Goal: Task Accomplishment & Management: Complete application form

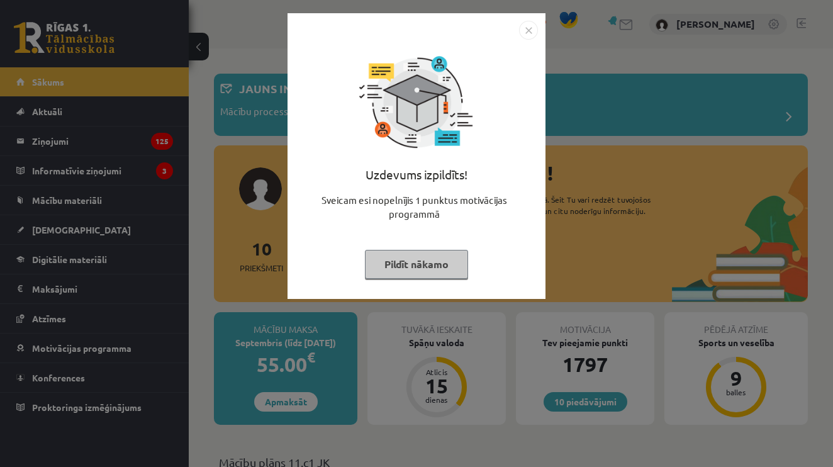
click at [528, 29] on img "Close" at bounding box center [528, 30] width 19 height 19
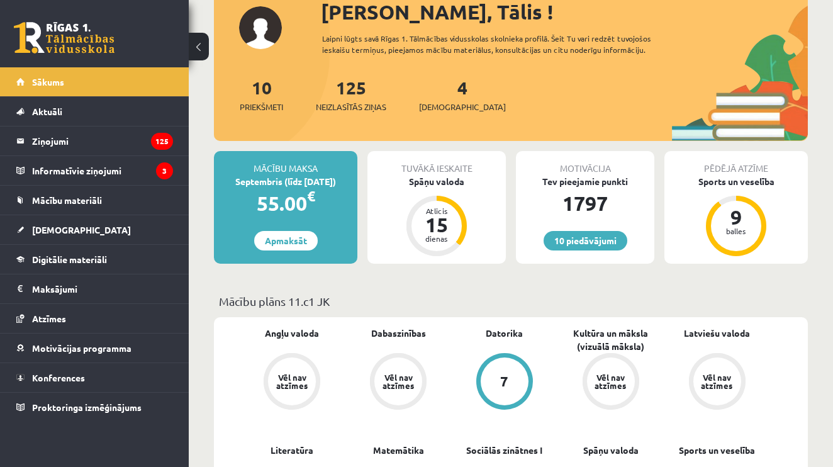
scroll to position [164, 0]
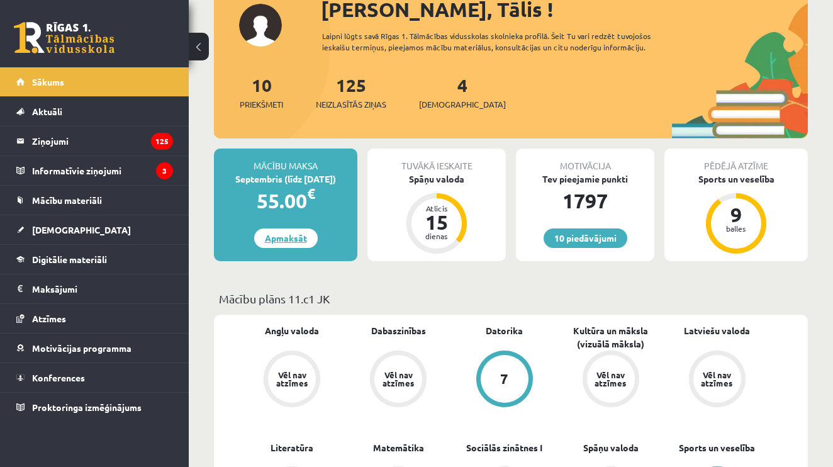
click at [308, 240] on link "Apmaksāt" at bounding box center [286, 238] width 64 height 20
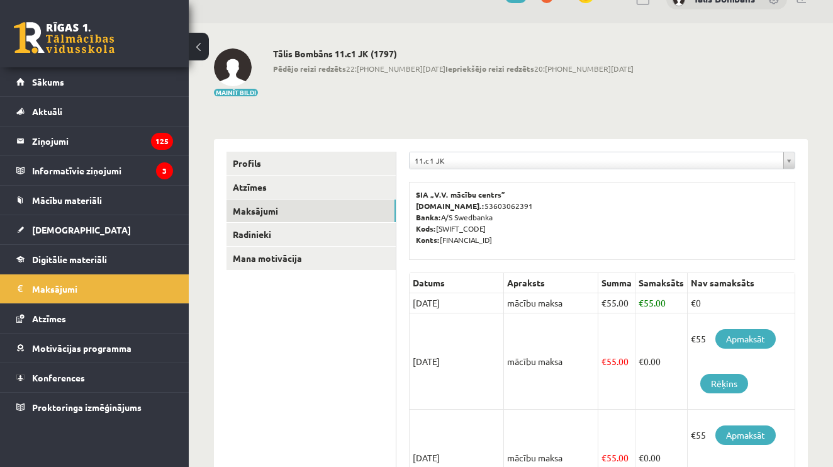
scroll to position [37, 0]
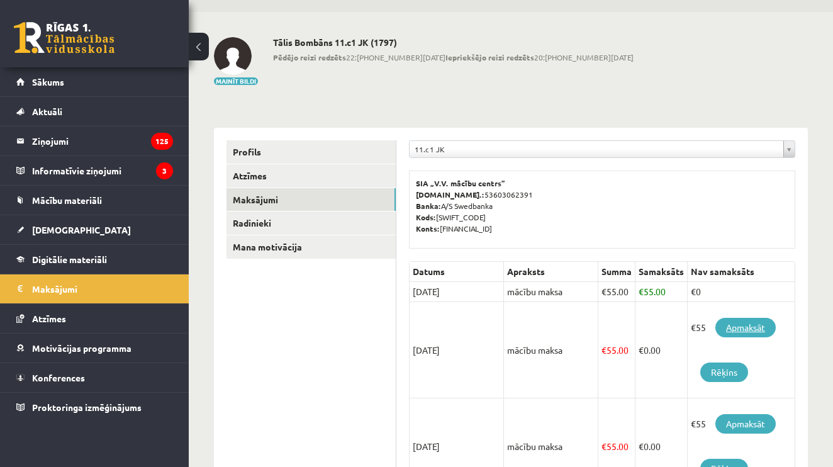
click at [731, 320] on link "Apmaksāt" at bounding box center [746, 328] width 60 height 20
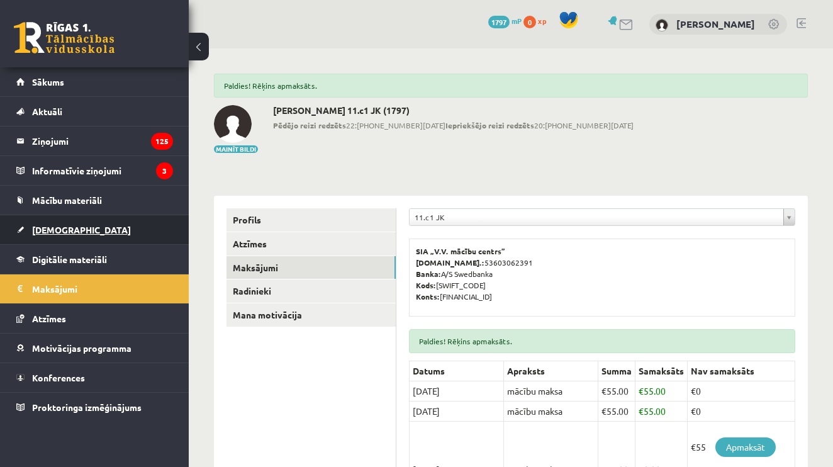
click at [64, 231] on span "[DEMOGRAPHIC_DATA]" at bounding box center [81, 229] width 99 height 11
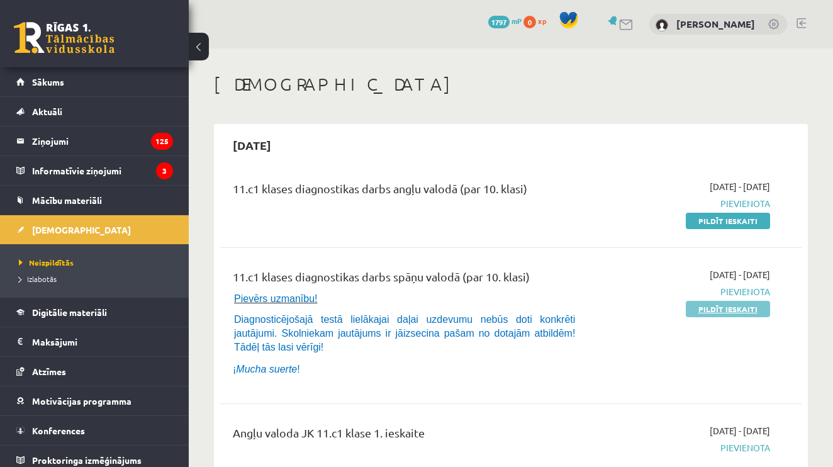
click at [752, 313] on link "Pildīt ieskaiti" at bounding box center [728, 309] width 84 height 16
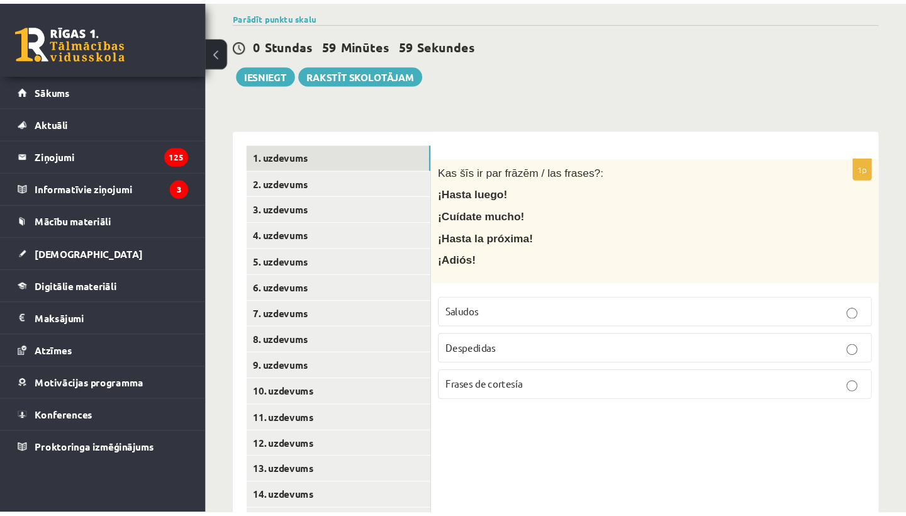
scroll to position [174, 0]
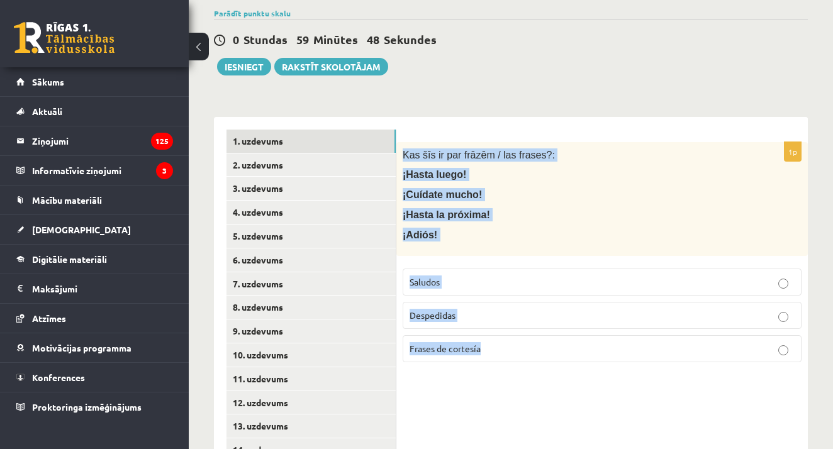
drag, startPoint x: 402, startPoint y: 150, endPoint x: 562, endPoint y: 363, distance: 266.5
click at [562, 363] on div "1p Kas šīs ir par frāzēm / las frases?: ¡Hasta luego! ¡Cuídate mucho! ¡Hasta la…" at bounding box center [602, 257] width 412 height 230
copy div "Kas šīs ir par frāzēm / las frases?: ¡Hasta luego! ¡Cuídate mucho! ¡Hasta la pr…"
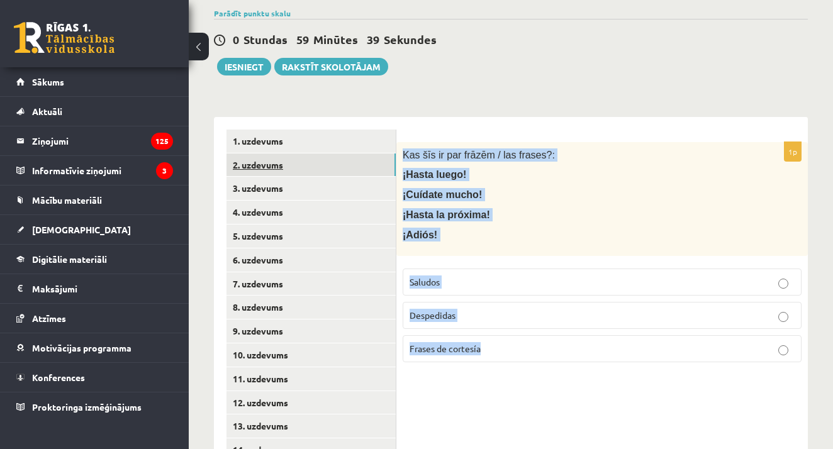
click at [278, 162] on link "2. uzdevums" at bounding box center [311, 165] width 169 height 23
drag, startPoint x: 408, startPoint y: 149, endPoint x: 502, endPoint y: 351, distance: 222.4
click at [502, 351] on div "1p Kas šīs ir par frāzēm / las frases?: ¡Buenas! ¿Qué tal? ¡Buenas noches! ¡Hol…" at bounding box center [602, 257] width 412 height 230
copy div "as šīs ir par frāzēm / las frases?: ¡Buenas! ¿Qué tal? ¡Buenas noches! ¡Hola! S…"
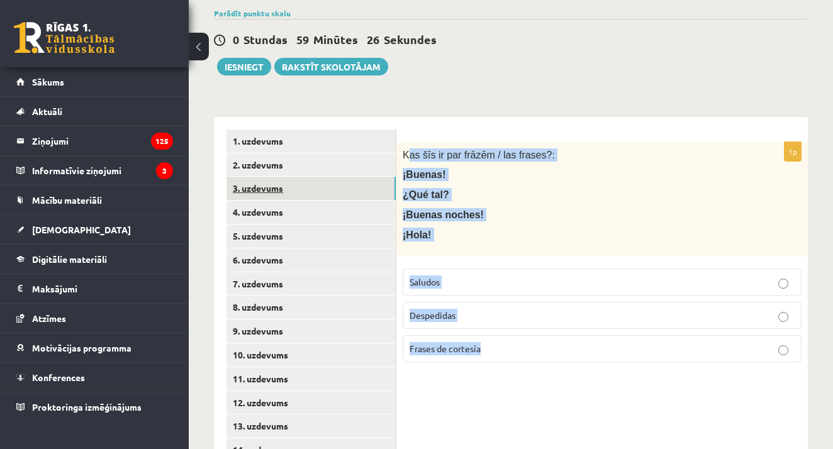
click at [342, 187] on link "3. uzdevums" at bounding box center [311, 188] width 169 height 23
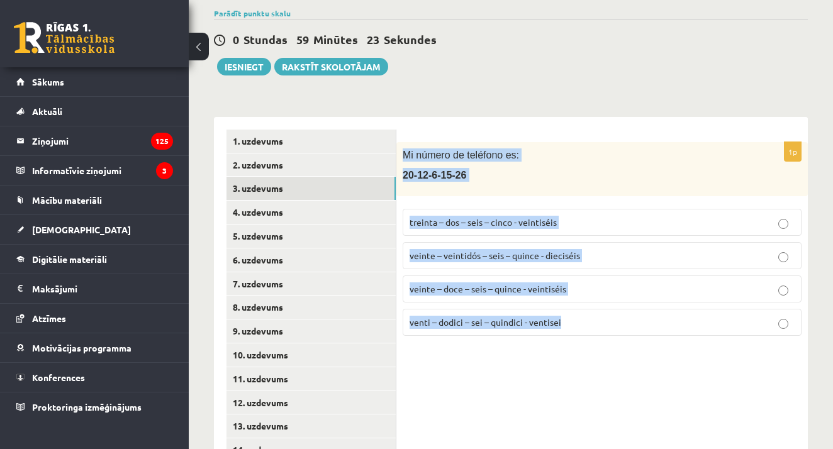
drag, startPoint x: 401, startPoint y: 147, endPoint x: 574, endPoint y: 323, distance: 247.0
click at [574, 323] on div "1p Mi número de teléfono es: 20-12-6-15-26 treinta – dos – seis – cinco - veint…" at bounding box center [602, 244] width 412 height 204
copy div "Mi número de teléfono es: 20-12-6-15-26 treinta – dos – seis – cinco - veintisé…"
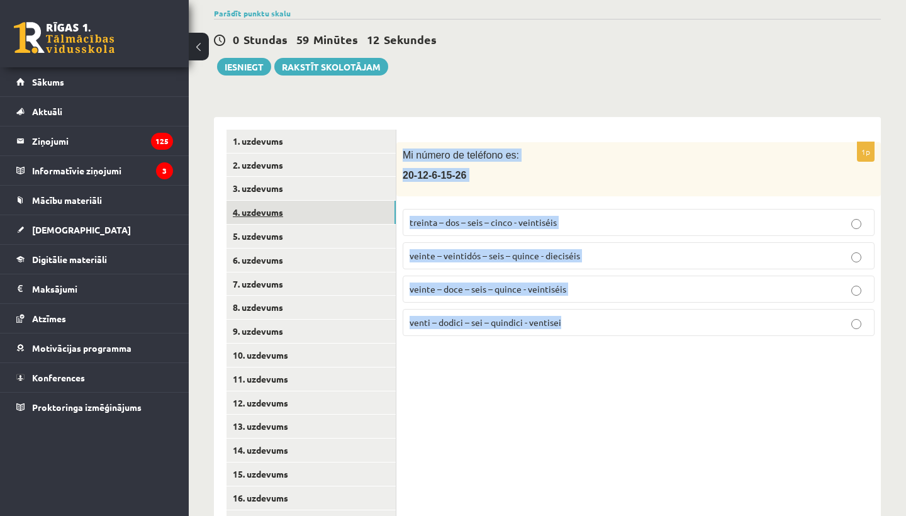
click at [316, 205] on link "4. uzdevums" at bounding box center [311, 212] width 169 height 23
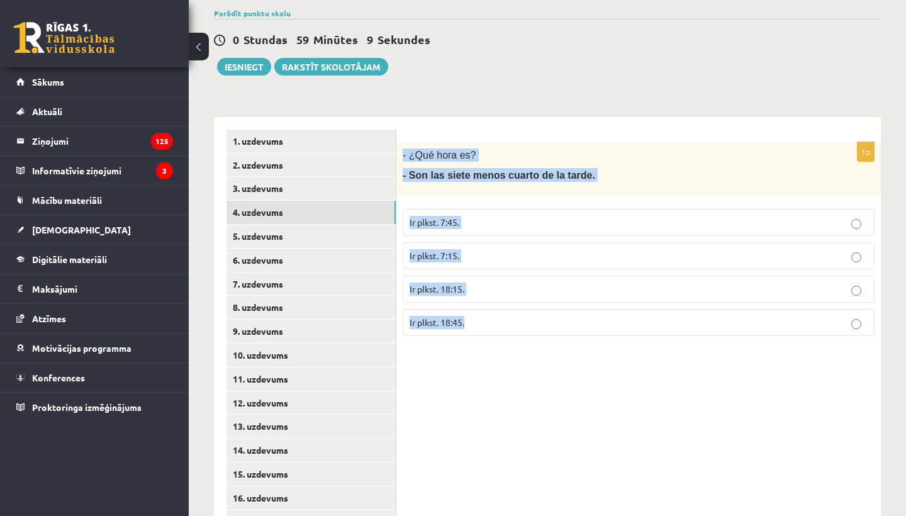
drag, startPoint x: 403, startPoint y: 152, endPoint x: 481, endPoint y: 326, distance: 191.0
click at [481, 327] on div "1p - ¿Qué hora es? - Son las siete menos cuarto de la tarde. Ir plkst. 7:45. Ir…" at bounding box center [638, 244] width 485 height 204
copy div "- ¿Qué hora es? - Son las siete menos cuarto de la tarde. Ir plkst. 7:45. Ir pl…"
click at [338, 241] on link "5. uzdevums" at bounding box center [311, 236] width 169 height 23
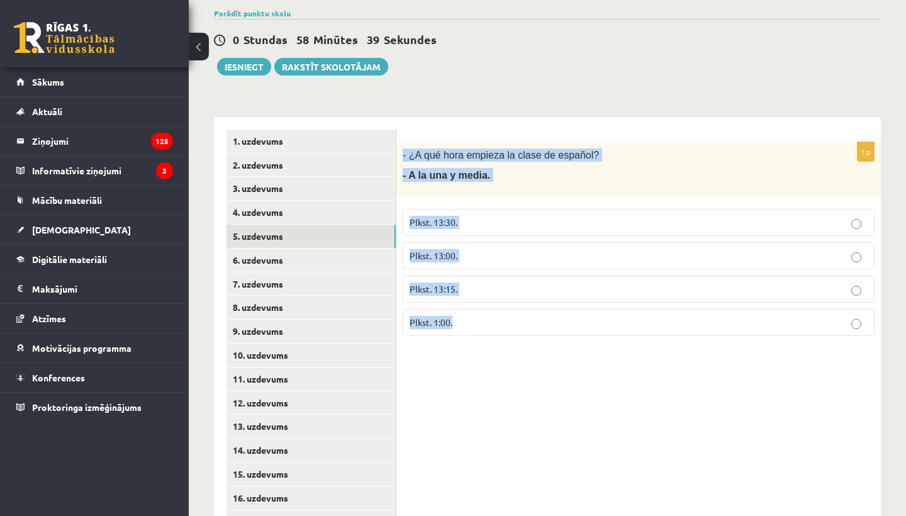
drag, startPoint x: 403, startPoint y: 149, endPoint x: 505, endPoint y: 383, distance: 255.4
click at [505, 383] on div "1p - ¿A qué hora empieza la clase de español? - A la una y media. Plkst. 13:30.…" at bounding box center [638, 486] width 485 height 739
copy div "- ¿A qué hora empieza la clase de español? - A la una y media. Plkst. 13:30. Pl…"
click at [317, 256] on link "6. uzdevums" at bounding box center [311, 260] width 169 height 23
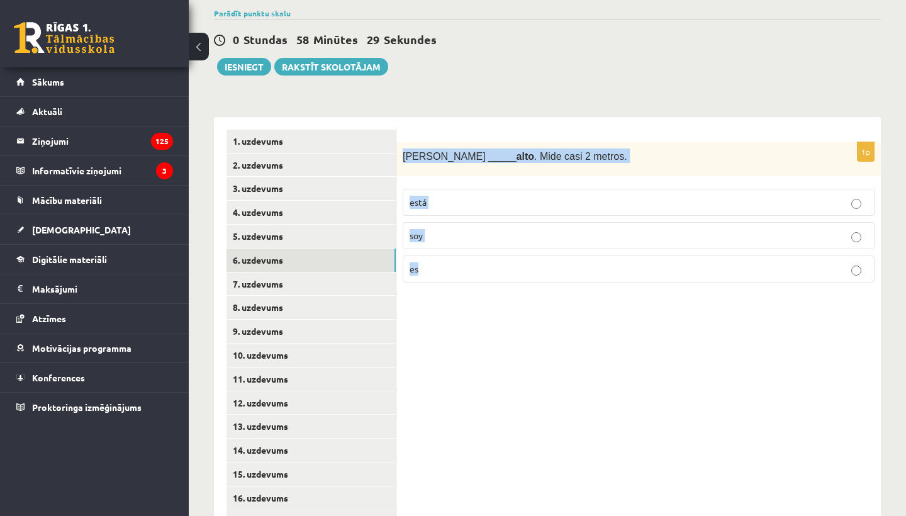
drag, startPoint x: 403, startPoint y: 147, endPoint x: 472, endPoint y: 293, distance: 161.6
click at [472, 293] on div "1p Antonio _____ alto . Mide casi 2 metros. está soy es" at bounding box center [638, 486] width 485 height 739
copy div "Antonio _____ alto . Mide casi 2 metros. está soy es"
click at [346, 283] on link "7. uzdevums" at bounding box center [311, 284] width 169 height 23
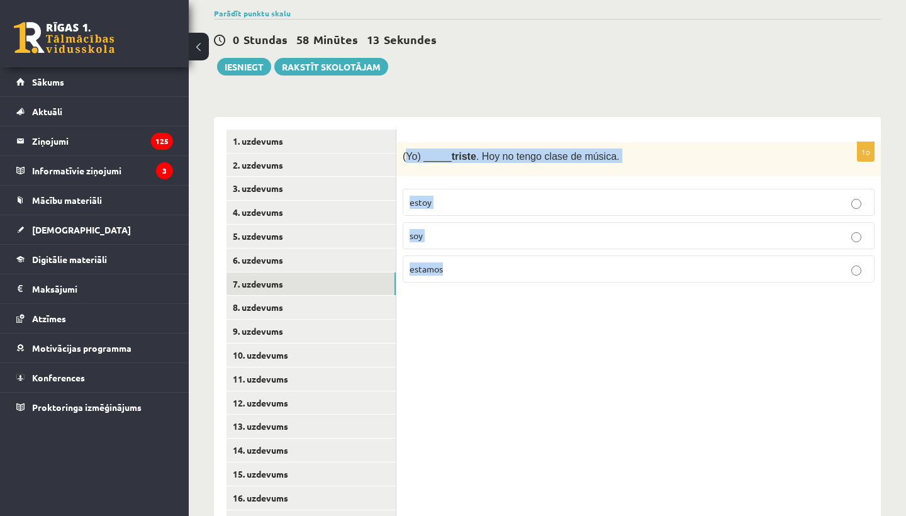
drag, startPoint x: 407, startPoint y: 150, endPoint x: 471, endPoint y: 299, distance: 162.1
click at [471, 299] on div "1p (Yo) _____ triste . Hoy no tengo clase de música. estoy soy estamos" at bounding box center [638, 486] width 485 height 739
copy div "Yo) _____ triste . Hoy no tengo clase de música. estoy soy estamos"
click at [271, 306] on link "8. uzdevums" at bounding box center [311, 307] width 169 height 23
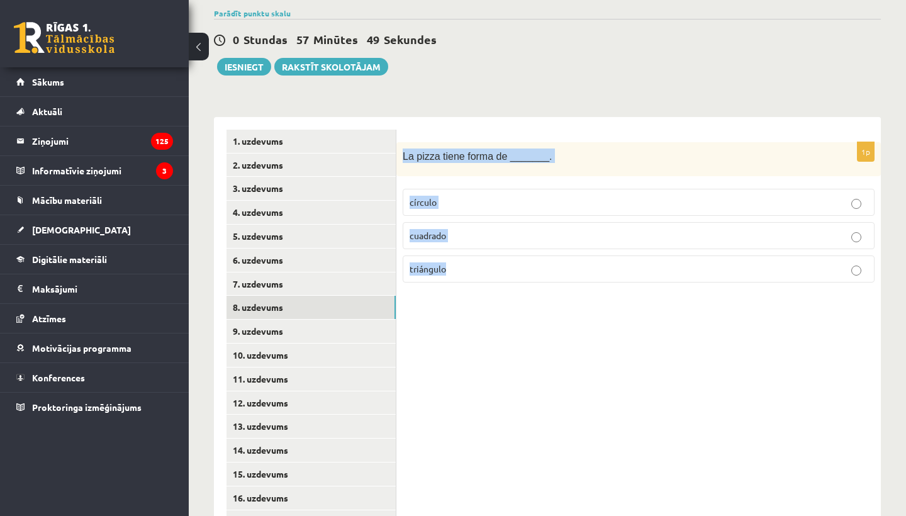
drag, startPoint x: 403, startPoint y: 147, endPoint x: 493, endPoint y: 284, distance: 163.6
click at [493, 284] on div "1p La pizza tiene forma de _______. círculo cuadrado triángulo" at bounding box center [638, 217] width 485 height 151
copy div "La pizza tiene forma de _______. círculo cuadrado triángulo"
click at [305, 324] on link "9. uzdevums" at bounding box center [311, 331] width 169 height 23
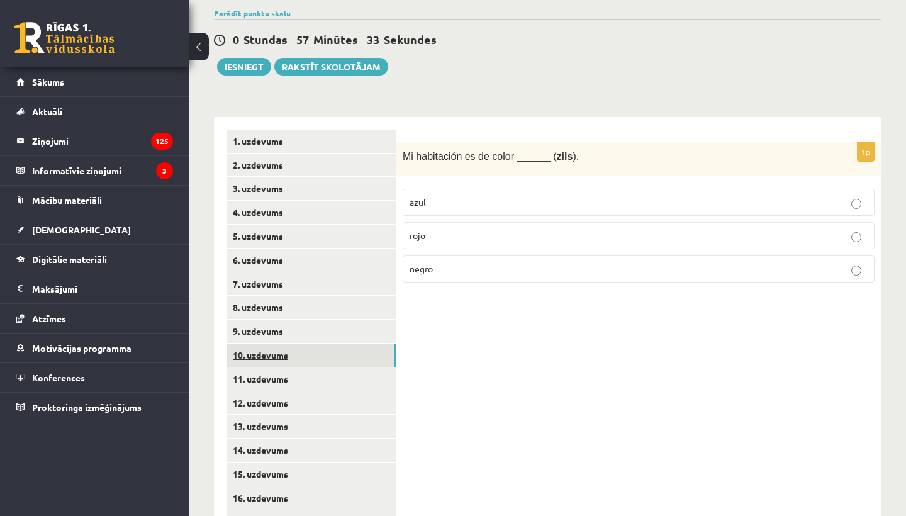
click at [298, 344] on link "10. uzdevums" at bounding box center [311, 355] width 169 height 23
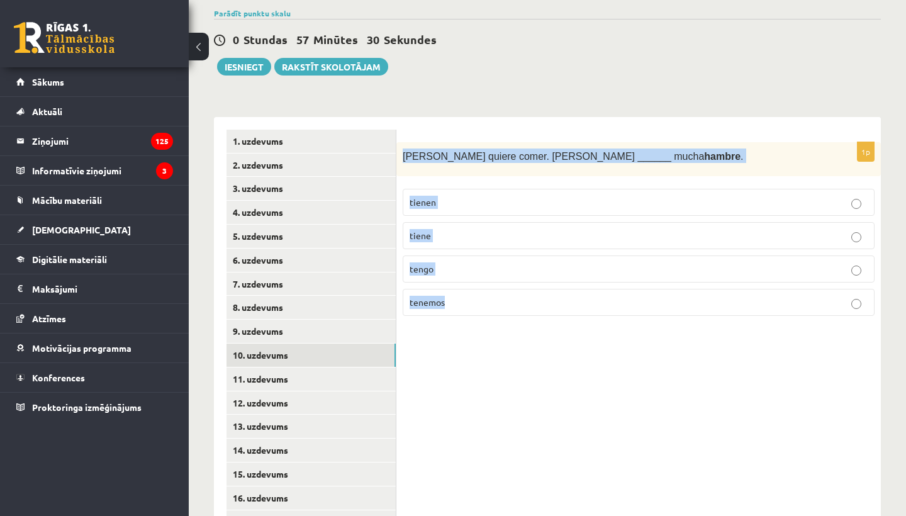
drag, startPoint x: 400, startPoint y: 150, endPoint x: 456, endPoint y: 325, distance: 183.1
click at [456, 325] on div "1p Pedro quiere comer. Pedro ______ mucha hambre . tienen tiene tengo tenemos" at bounding box center [638, 486] width 485 height 739
copy div "Pedro quiere comer. Pedro ______ mucha hambre . tienen tiene tengo tenemos"
click at [253, 320] on link "9. uzdevums" at bounding box center [311, 331] width 169 height 23
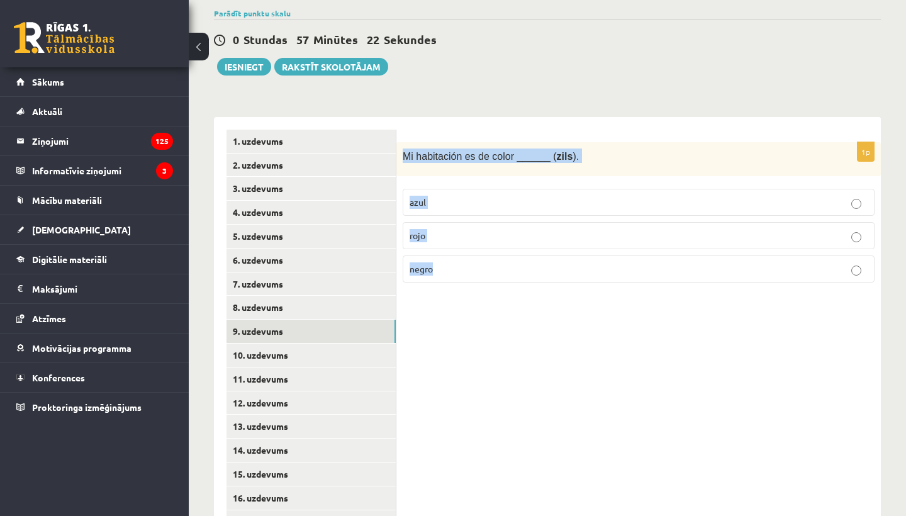
drag, startPoint x: 403, startPoint y: 150, endPoint x: 441, endPoint y: 279, distance: 134.0
click at [441, 279] on div "1p Mi habitación es de color ______ ( zils ). azul rojo negro" at bounding box center [638, 217] width 485 height 151
copy div "Mi habitación es de color ______ ( zils ). azul rojo negro"
click at [273, 350] on link "10. uzdevums" at bounding box center [311, 355] width 169 height 23
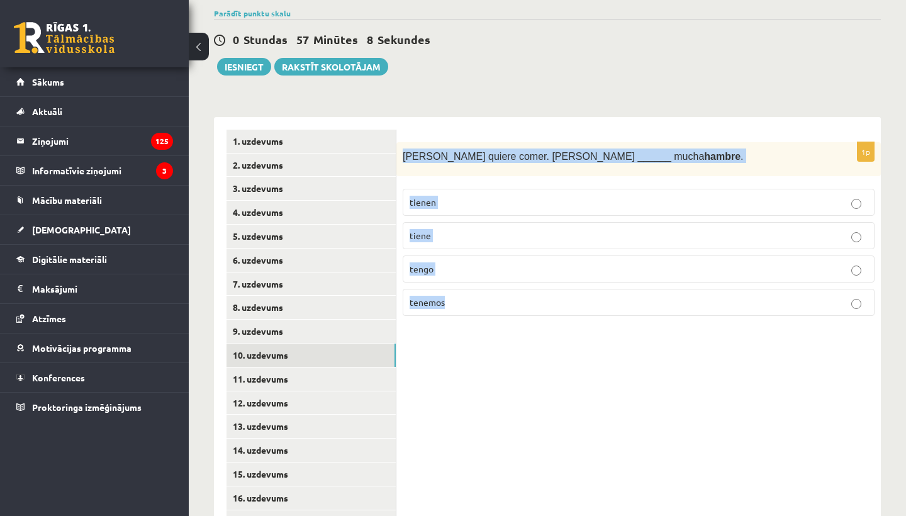
drag, startPoint x: 405, startPoint y: 155, endPoint x: 466, endPoint y: 312, distance: 167.6
click at [466, 312] on div "1p Pedro quiere comer. Pedro ______ mucha hambre . tienen tiene tengo tenemos" at bounding box center [638, 234] width 485 height 184
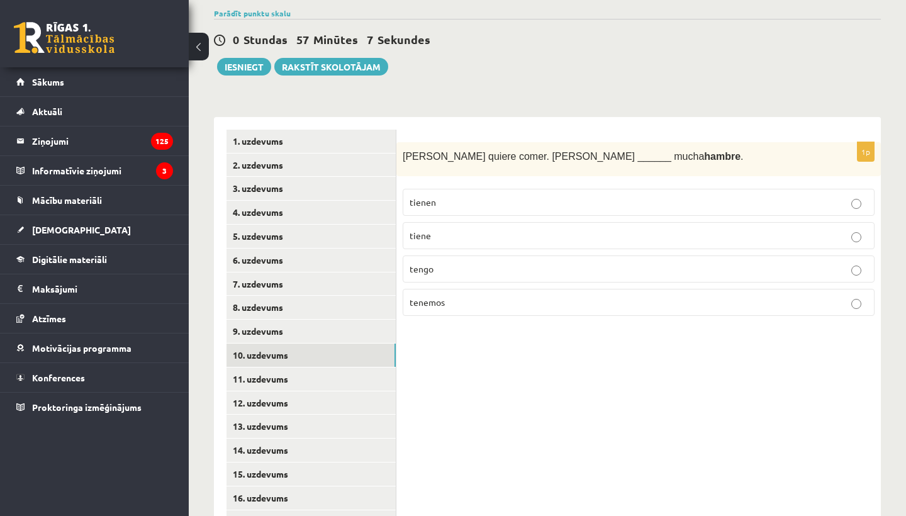
click at [498, 9] on div "Parādīt punktu skalu Atzīme No Līdz 1 0 5 2 6 8 3 9 11 4 12 14 5 15 17 6 18 20 …" at bounding box center [547, 13] width 667 height 11
click at [269, 369] on link "11. uzdevums" at bounding box center [311, 379] width 169 height 23
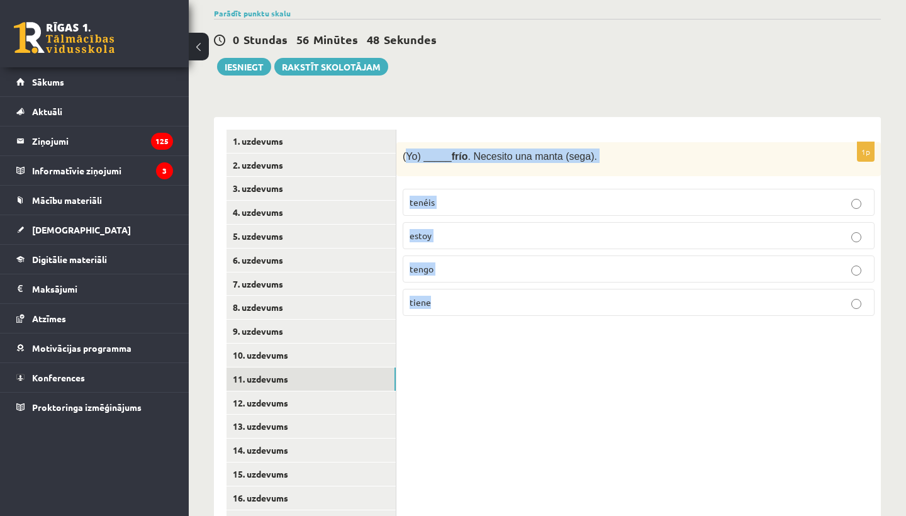
drag, startPoint x: 405, startPoint y: 150, endPoint x: 470, endPoint y: 315, distance: 177.4
click at [470, 315] on div "1p (Yo) _____ frío . Necesito una manta (sega). tenéis estoy tengo tiene" at bounding box center [638, 234] width 485 height 184
click at [305, 398] on link "12. uzdevums" at bounding box center [311, 402] width 169 height 23
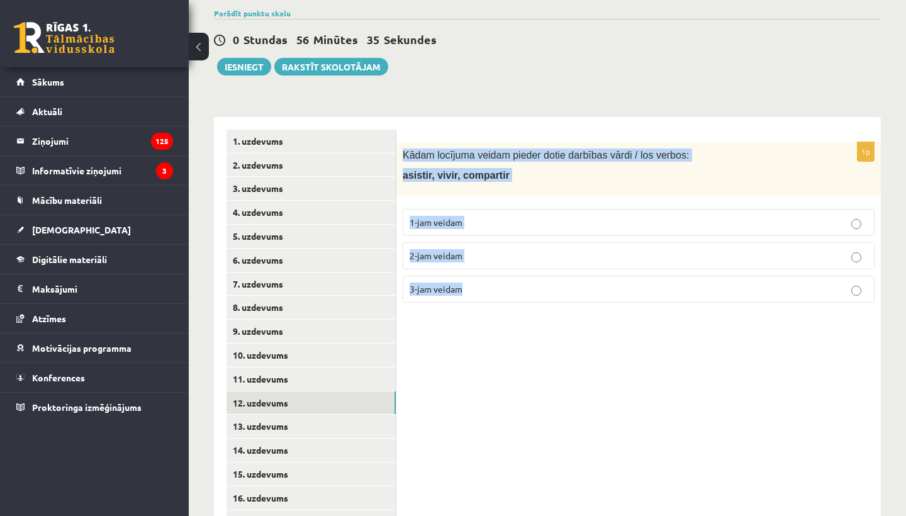
drag, startPoint x: 406, startPoint y: 149, endPoint x: 524, endPoint y: 298, distance: 190.0
click at [524, 298] on div "1p Kādam locījuma veidam pieder dotie darbības vārdi / los verbos: asistir, viv…" at bounding box center [638, 227] width 485 height 171
click at [300, 422] on link "13. uzdevums" at bounding box center [311, 426] width 169 height 23
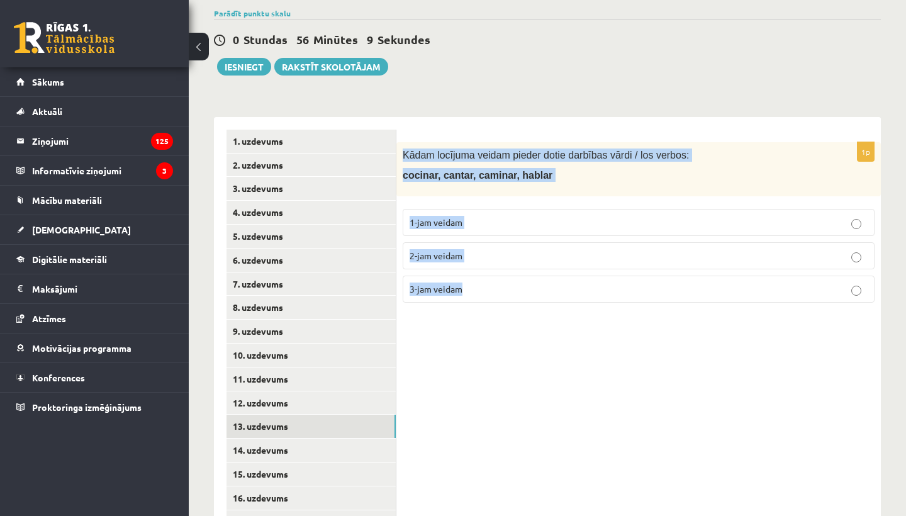
drag, startPoint x: 405, startPoint y: 147, endPoint x: 520, endPoint y: 284, distance: 179.1
click at [520, 284] on div "1p Kādam locījuma veidam pieder dotie darbības vārdi / los verbos: cocinar, can…" at bounding box center [638, 227] width 485 height 171
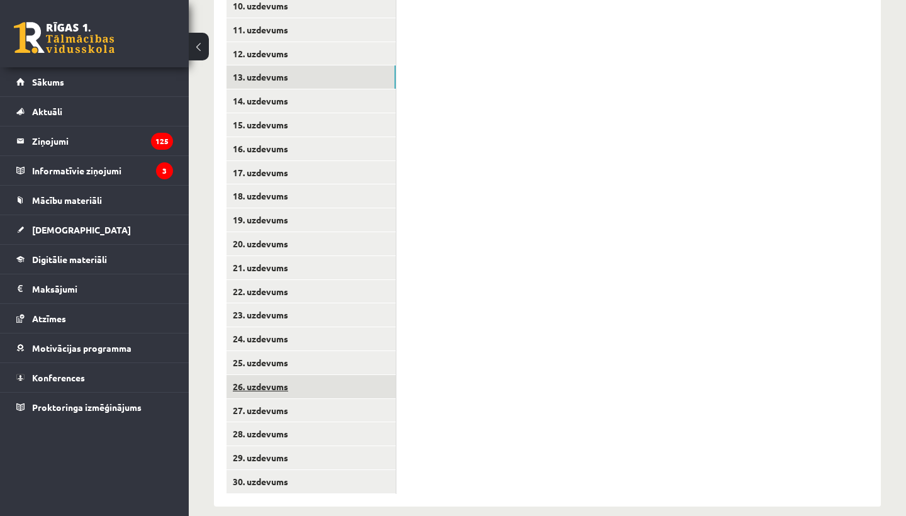
scroll to position [522, 0]
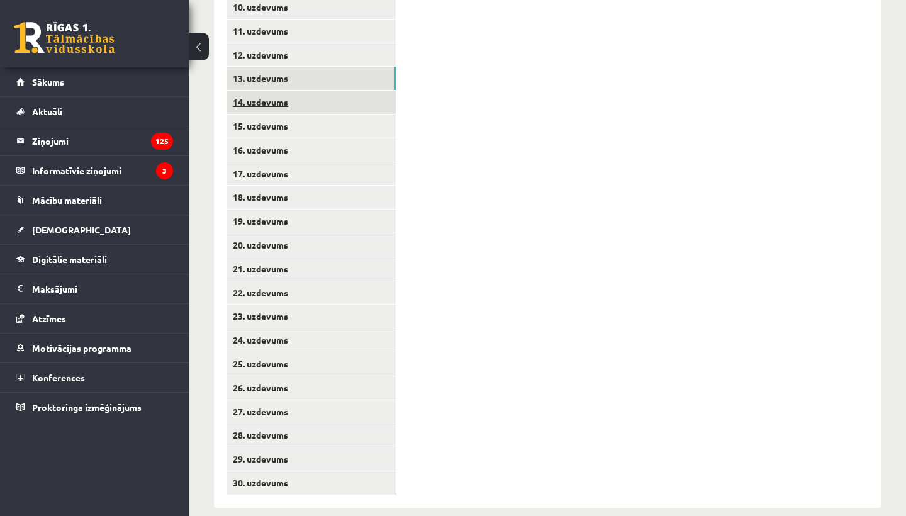
click at [321, 94] on link "14. uzdevums" at bounding box center [311, 102] width 169 height 23
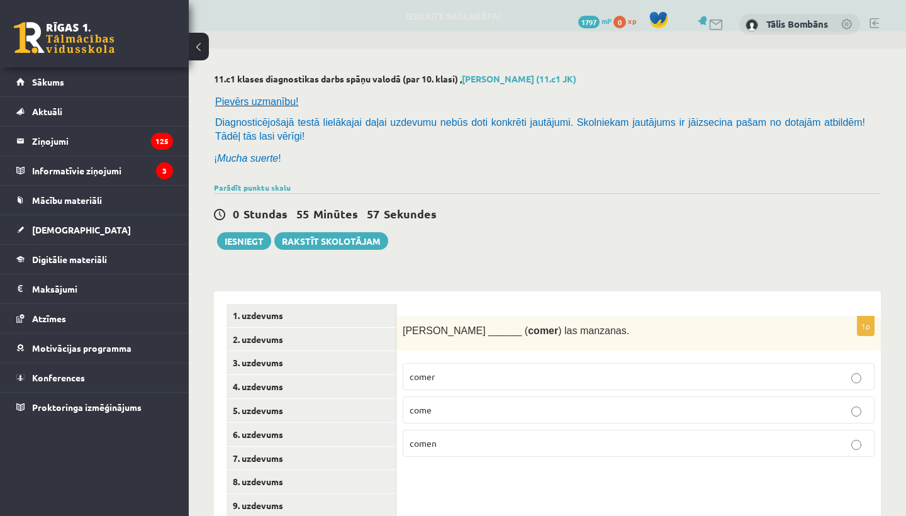
scroll to position [0, 0]
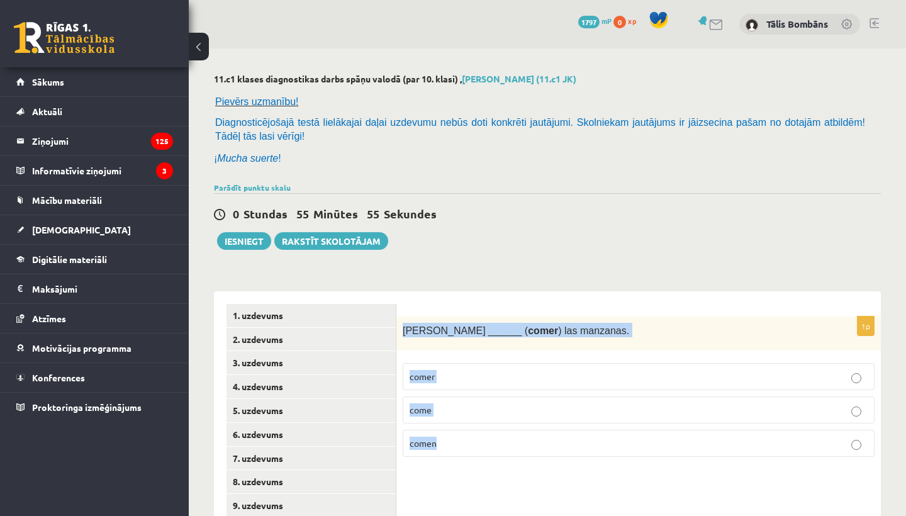
drag, startPoint x: 405, startPoint y: 325, endPoint x: 514, endPoint y: 447, distance: 164.0
click at [514, 447] on div "1p Susana ______ ( comer ) las manzanas. comer come comen" at bounding box center [638, 392] width 485 height 151
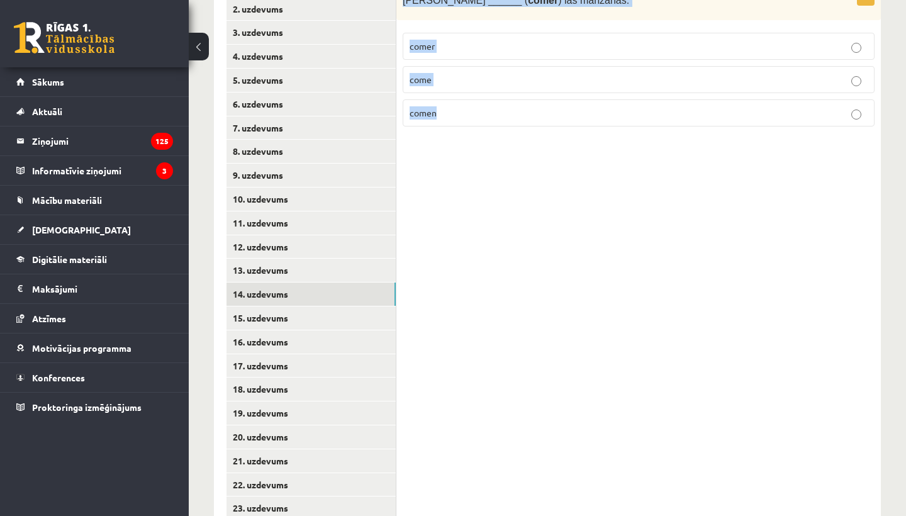
scroll to position [339, 0]
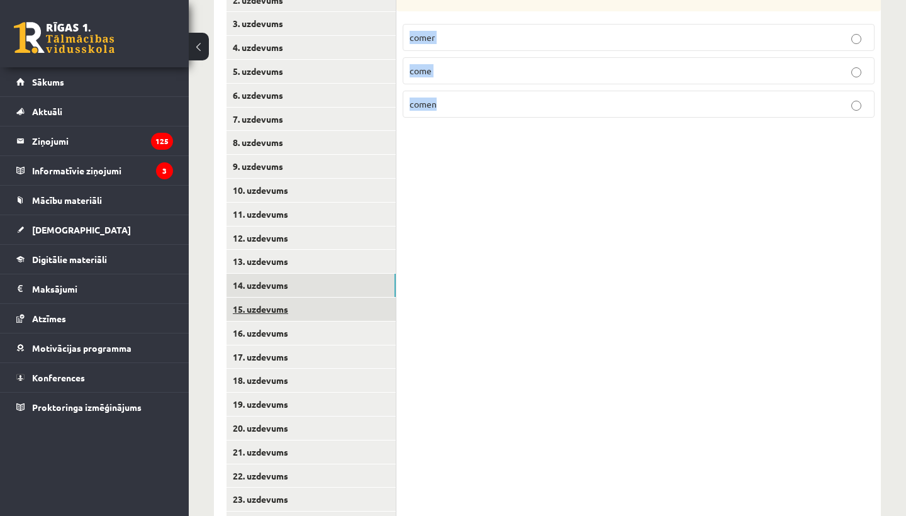
click at [319, 298] on link "15. uzdevums" at bounding box center [311, 309] width 169 height 23
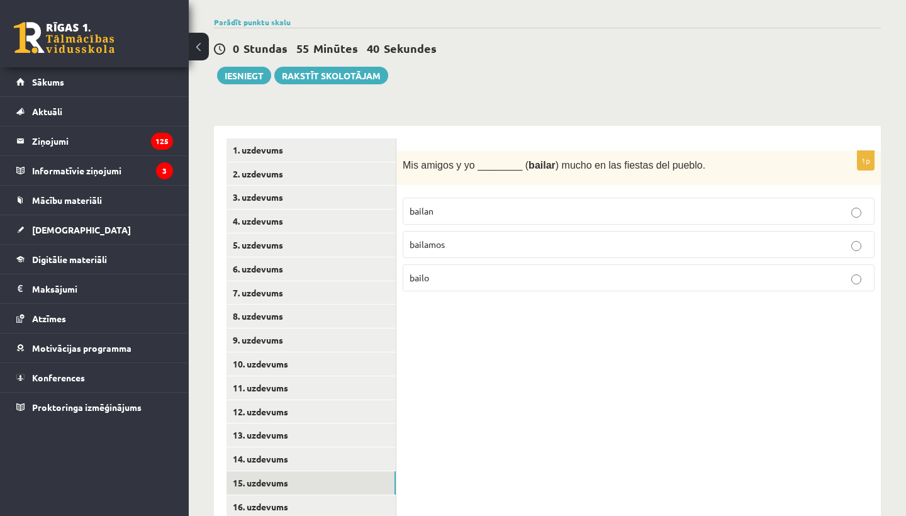
scroll to position [140, 0]
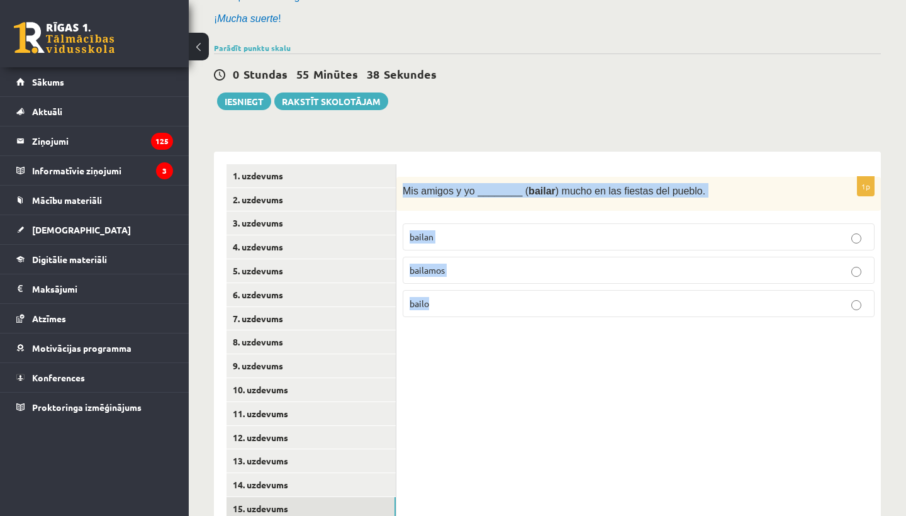
drag, startPoint x: 404, startPoint y: 184, endPoint x: 481, endPoint y: 306, distance: 144.6
click at [481, 306] on div "1p Mis amigos y yo ________ ( bailar ) mucho en las fiestas del pueblo. bailan …" at bounding box center [638, 252] width 485 height 151
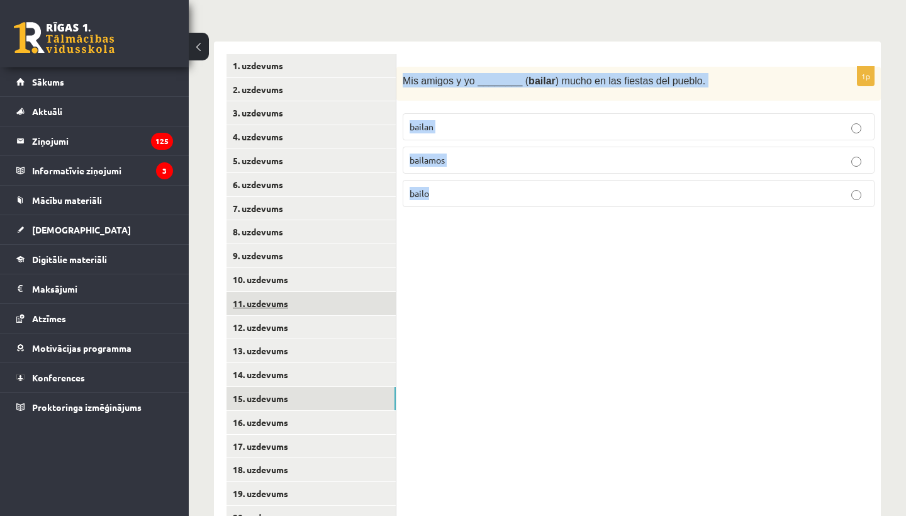
scroll to position [283, 0]
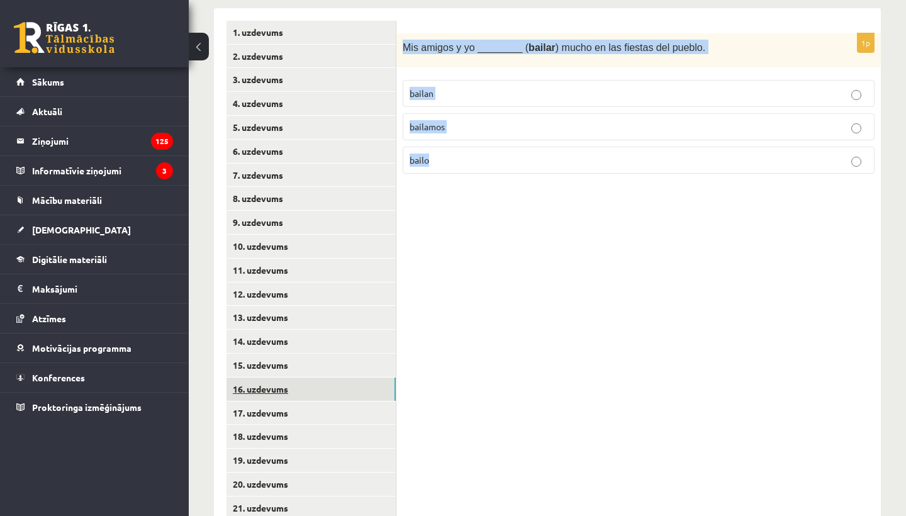
click at [318, 387] on link "16. uzdevums" at bounding box center [311, 389] width 169 height 23
drag, startPoint x: 405, startPoint y: 42, endPoint x: 485, endPoint y: 183, distance: 161.7
click at [485, 183] on div "1p (Yo) _______ ( vivir ) en la capital de Letonia. vivo vives vivimos" at bounding box center [638, 377] width 485 height 739
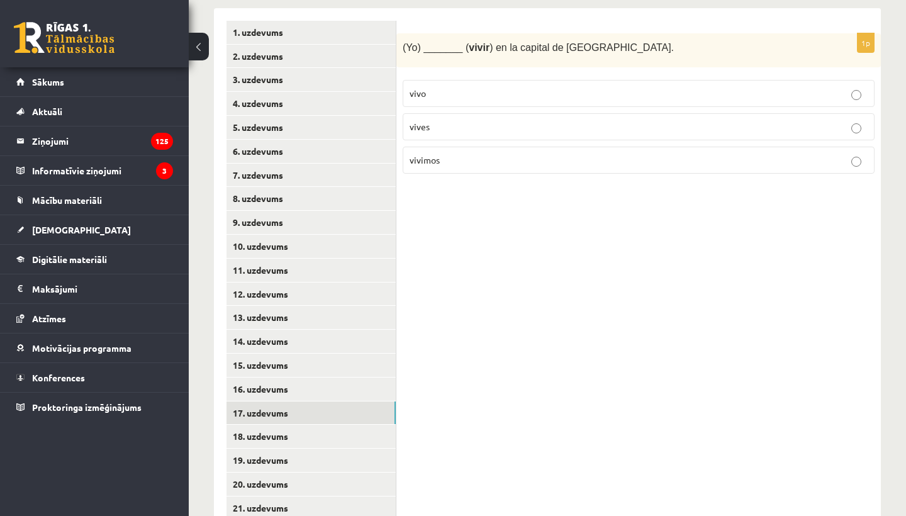
click at [264, 407] on link "17. uzdevums" at bounding box center [311, 413] width 169 height 23
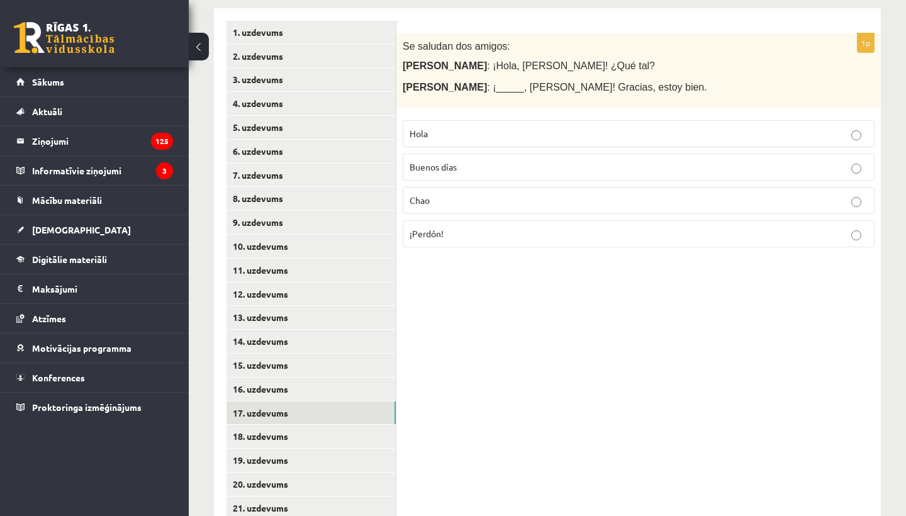
click at [401, 40] on div "Se saludan dos amigos: María : ¡Hola, Juan! ¿Qué tal? Juan : ¡_____, María! Gra…" at bounding box center [638, 70] width 485 height 75
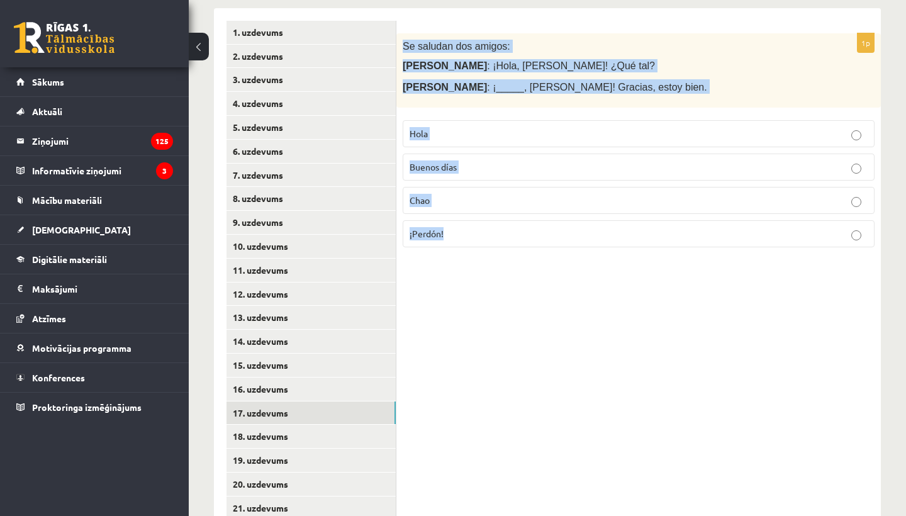
drag, startPoint x: 402, startPoint y: 40, endPoint x: 507, endPoint y: 273, distance: 255.5
click at [507, 273] on div "1p Se saludan dos amigos: María : ¡Hola, Juan! ¿Qué tal? Juan : ¡_____, María! …" at bounding box center [638, 377] width 485 height 739
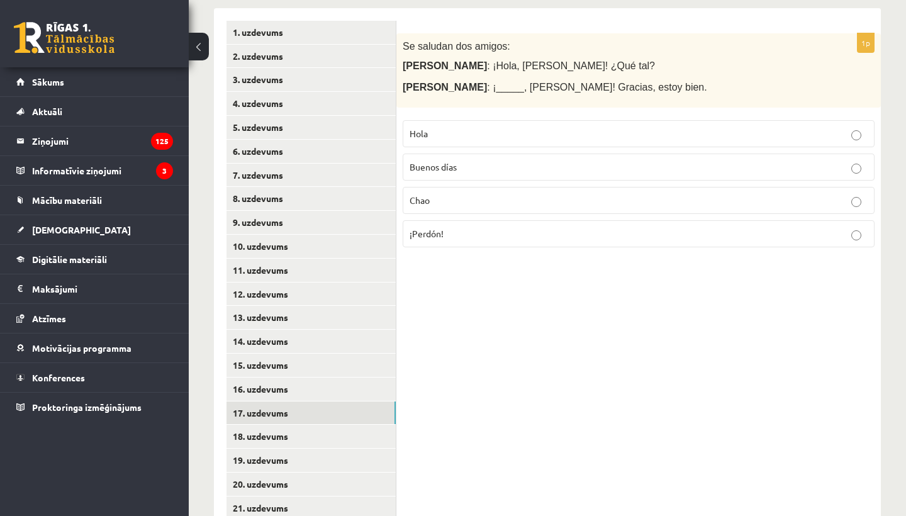
click at [279, 430] on link "18. uzdevums" at bounding box center [311, 436] width 169 height 23
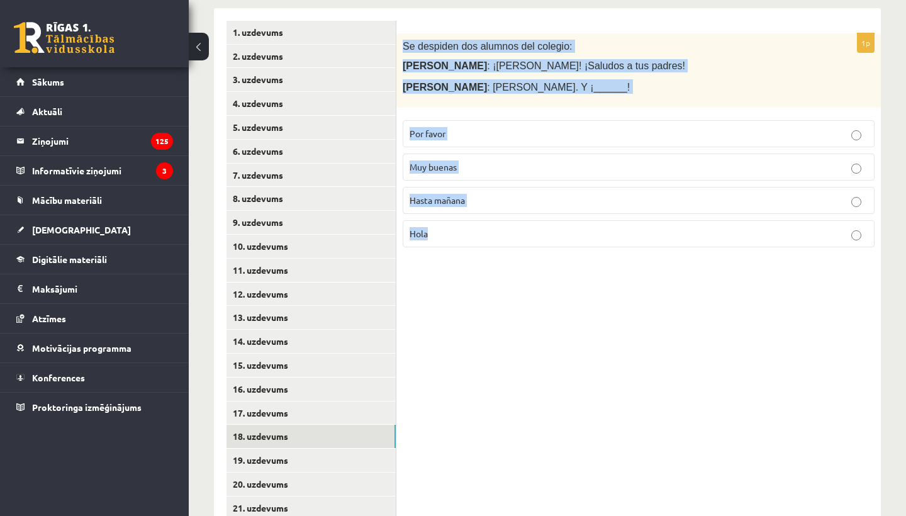
drag, startPoint x: 403, startPoint y: 42, endPoint x: 515, endPoint y: 252, distance: 238.7
click at [515, 252] on div "1p Se despiden dos alumnos del colegio: Marta : ¡Chao, José! ¡Saludos a tus pad…" at bounding box center [638, 145] width 485 height 225
drag, startPoint x: 408, startPoint y: 44, endPoint x: 468, endPoint y: 171, distance: 140.5
click at [468, 171] on div "1p Se despiden dos alumnos del colegio: Marta : ¡Chao, José! ¡Saludos a tus pad…" at bounding box center [638, 145] width 485 height 225
drag, startPoint x: 405, startPoint y: 45, endPoint x: 484, endPoint y: 234, distance: 205.4
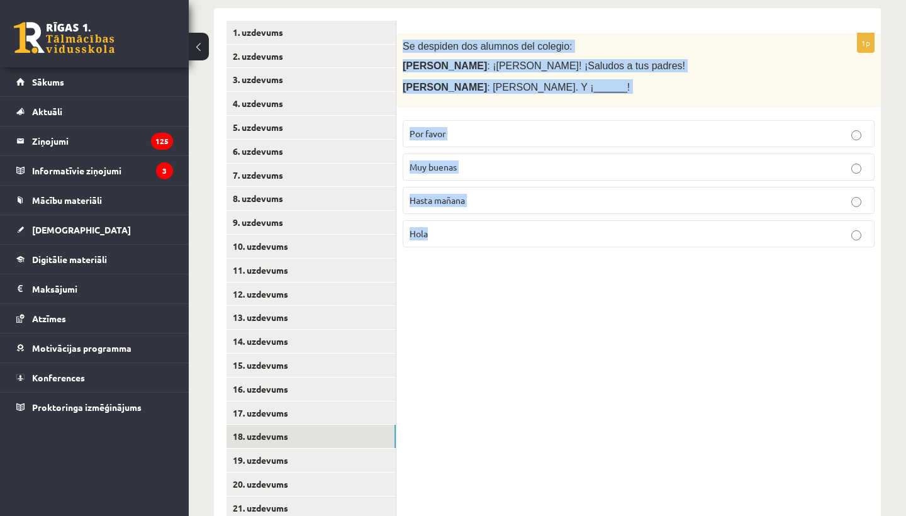
click at [484, 234] on div "1p Se despiden dos alumnos del colegio: Marta : ¡Chao, José! ¡Saludos a tus pad…" at bounding box center [638, 145] width 485 height 225
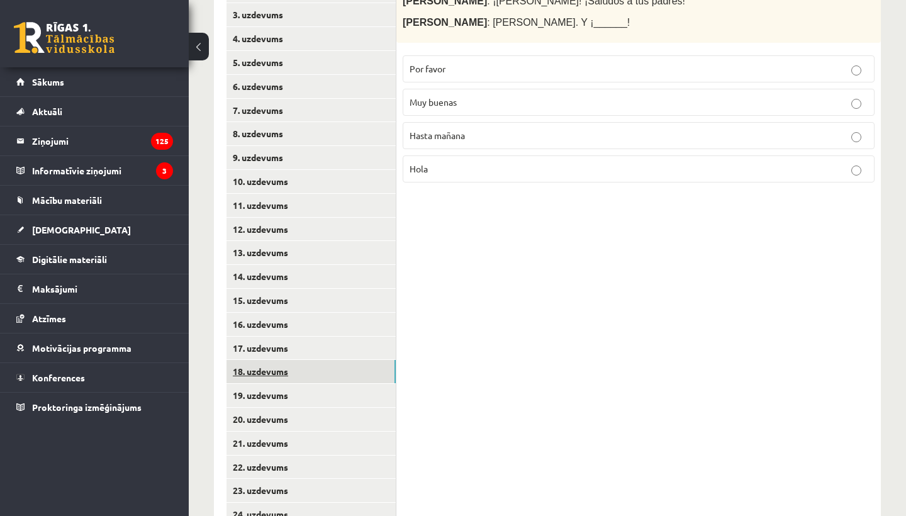
scroll to position [352, 0]
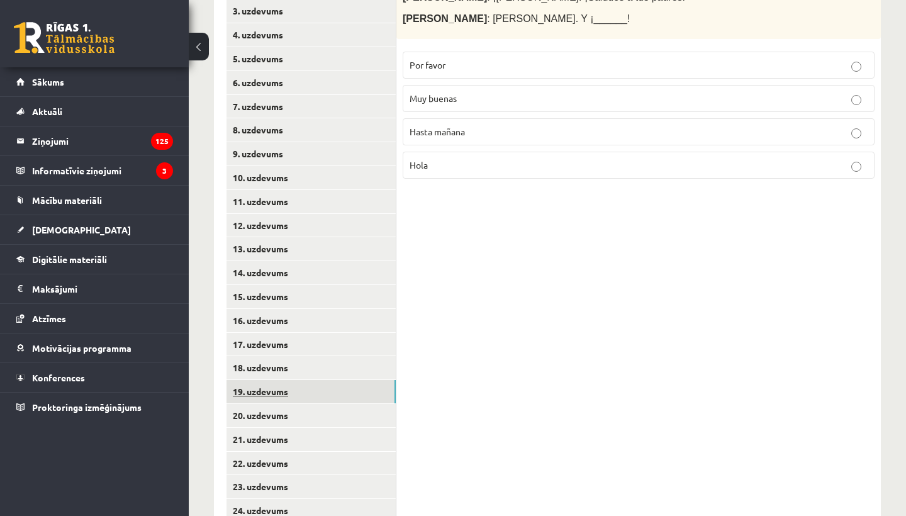
click at [277, 380] on link "19. uzdevums" at bounding box center [311, 391] width 169 height 23
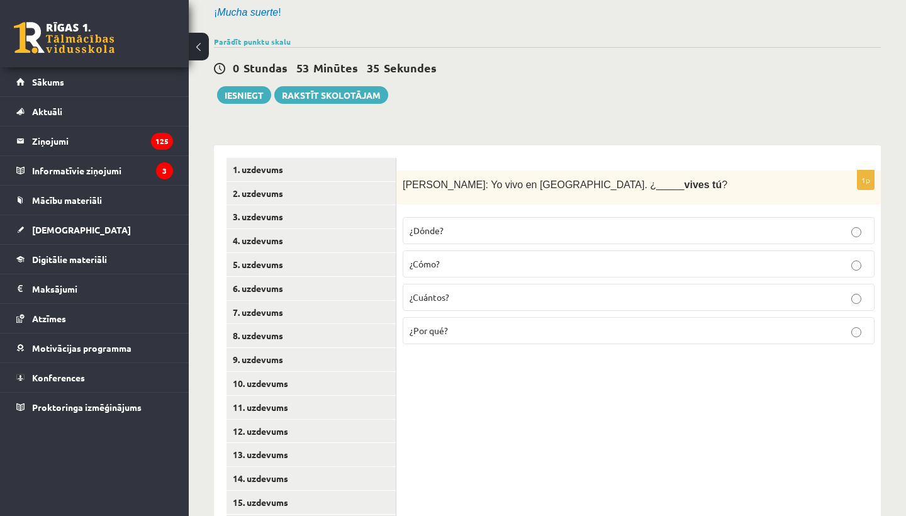
scroll to position [135, 0]
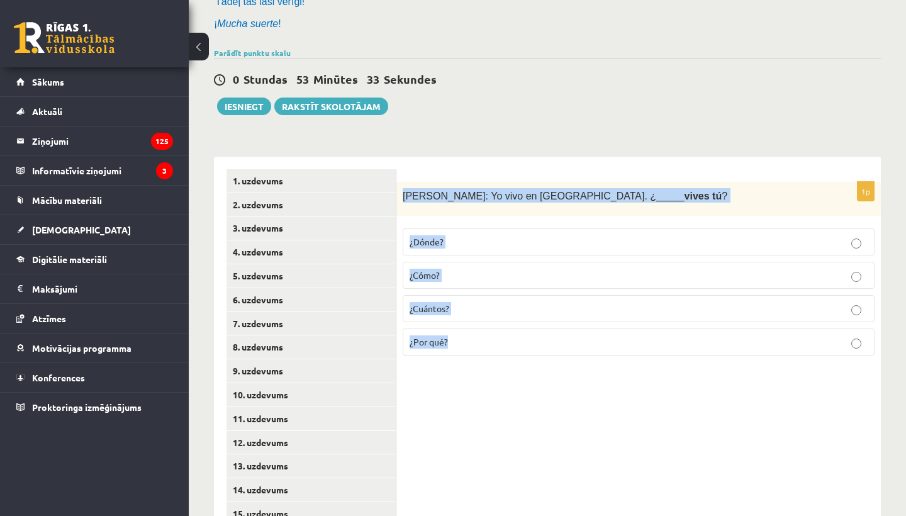
drag, startPoint x: 403, startPoint y: 194, endPoint x: 507, endPoint y: 338, distance: 177.3
click at [507, 338] on div "1p Alberto: Yo vivo en Madrid. ¿_____ vives tú ? ¿Dónde? ¿Cómo? ¿Cuántos? ¿Por …" at bounding box center [638, 274] width 485 height 184
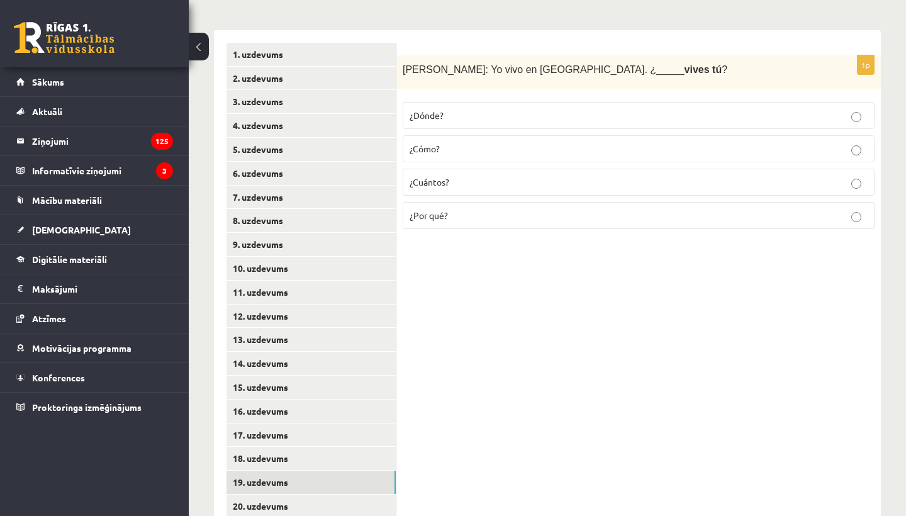
scroll to position [386, 0]
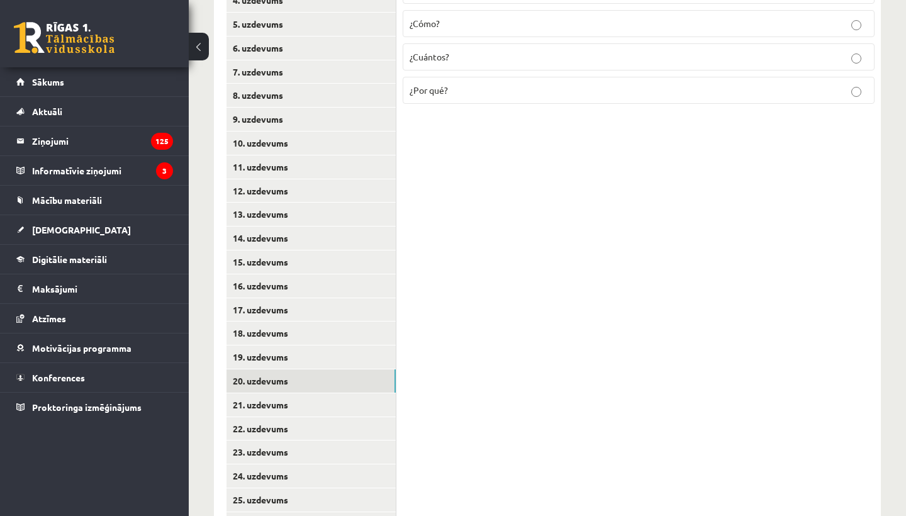
click at [297, 369] on link "20. uzdevums" at bounding box center [311, 380] width 169 height 23
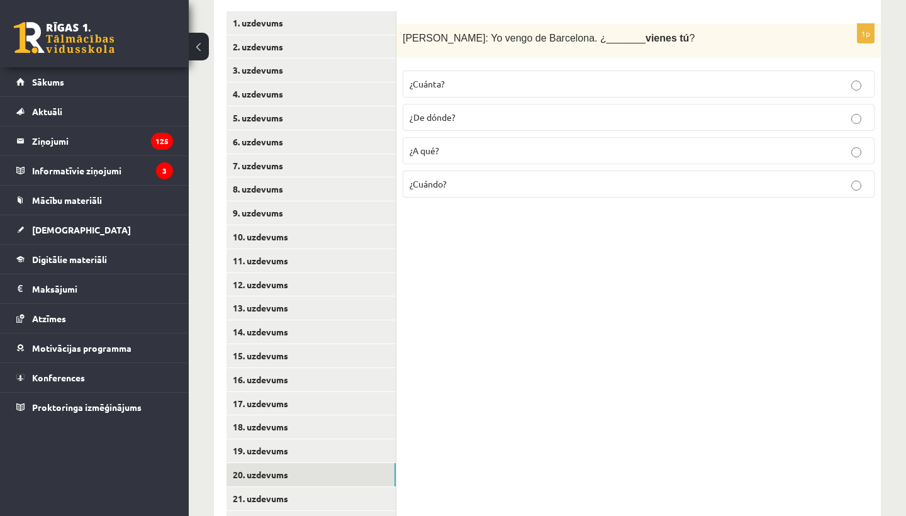
scroll to position [191, 0]
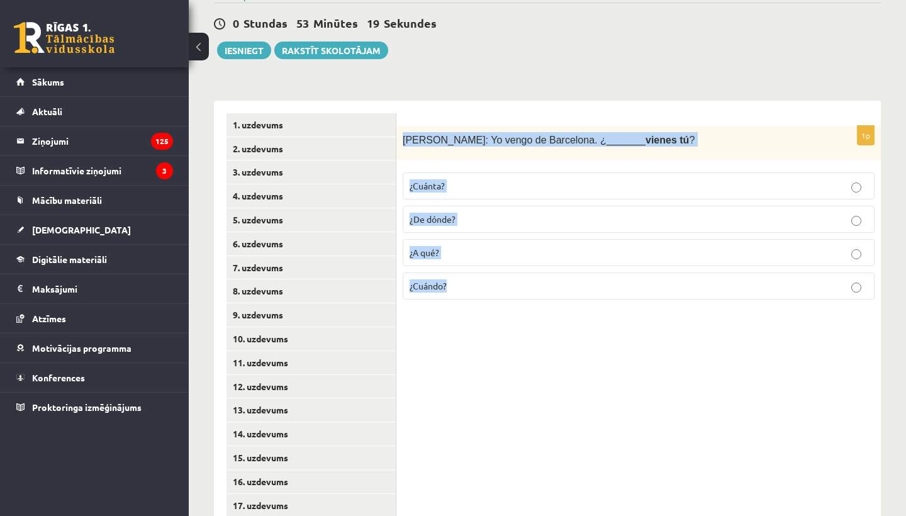
drag, startPoint x: 402, startPoint y: 133, endPoint x: 481, endPoint y: 291, distance: 176.5
click at [481, 293] on div "1p Antonio: Yo vengo de Barcelona. ¿_______ vienes tú ? ¿Cuánta? ¿De dónde? ¿A …" at bounding box center [638, 218] width 485 height 184
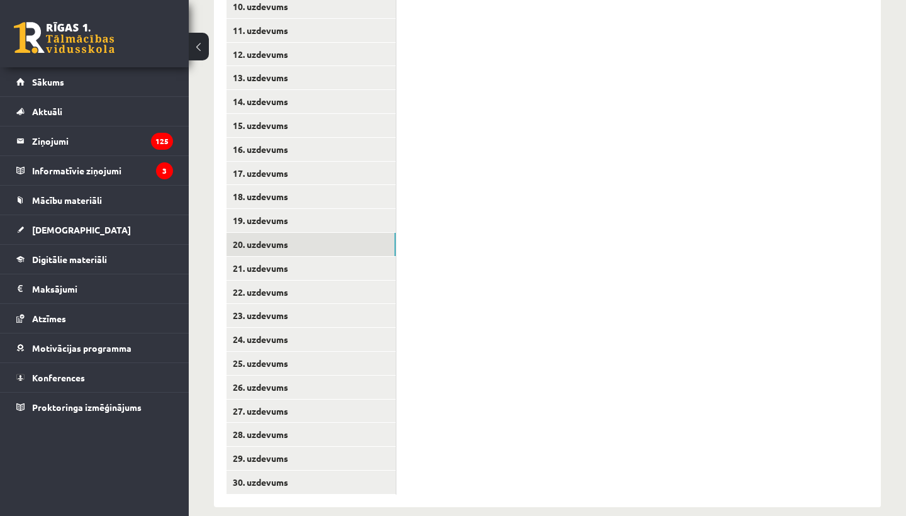
scroll to position [522, 0]
click at [278, 259] on link "21. uzdevums" at bounding box center [311, 268] width 169 height 23
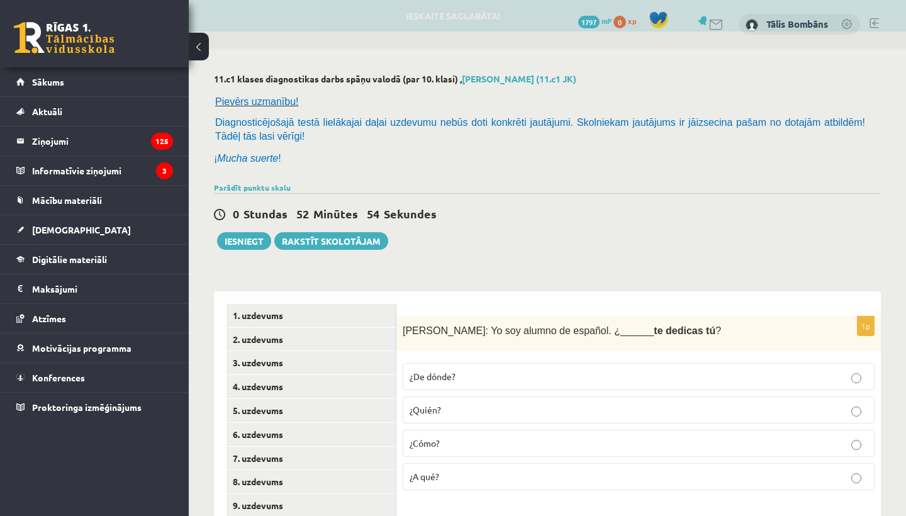
scroll to position [0, 0]
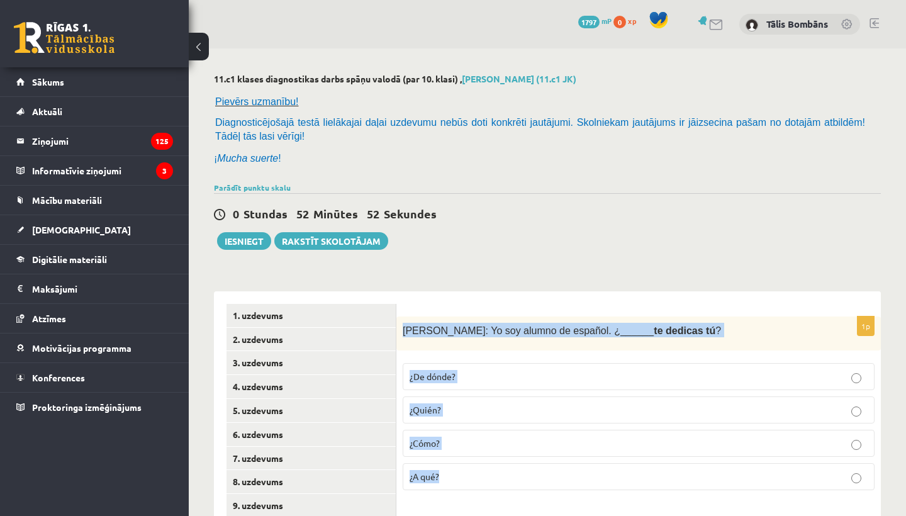
drag, startPoint x: 405, startPoint y: 330, endPoint x: 482, endPoint y: 480, distance: 168.0
click at [482, 466] on div "1p Javier: Yo soy alumno de español. ¿______ te dedicas tú ? ¿De dónde? ¿Quién?…" at bounding box center [638, 409] width 485 height 184
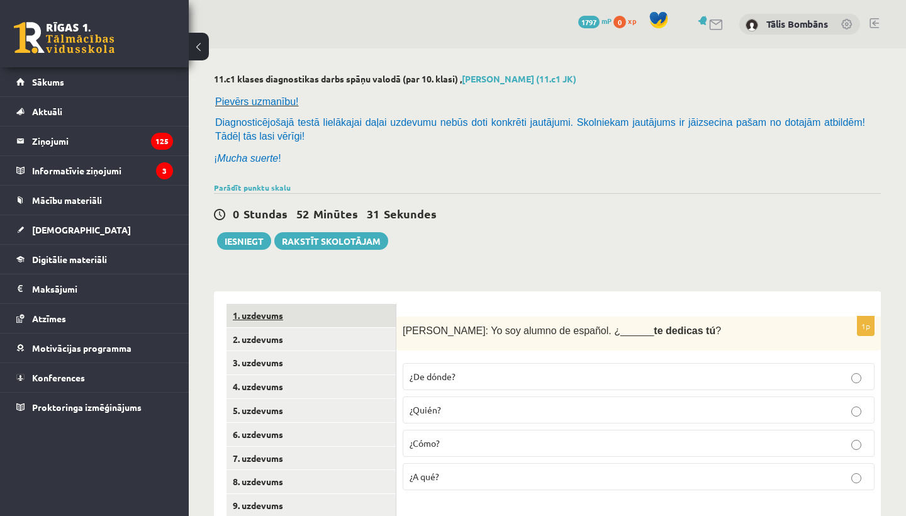
click at [289, 315] on link "1. uzdevums" at bounding box center [311, 315] width 169 height 23
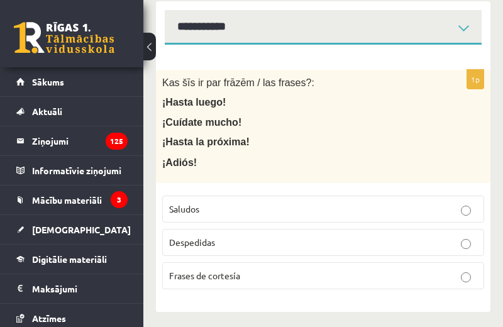
scroll to position [308, 0]
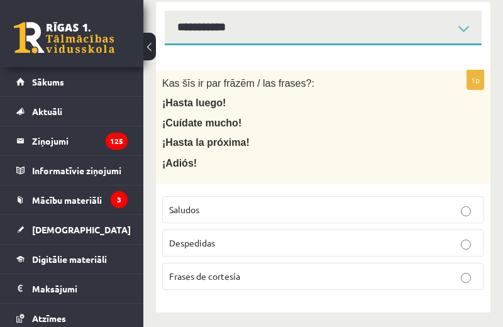
click at [271, 230] on label "Despedidas" at bounding box center [323, 243] width 322 height 27
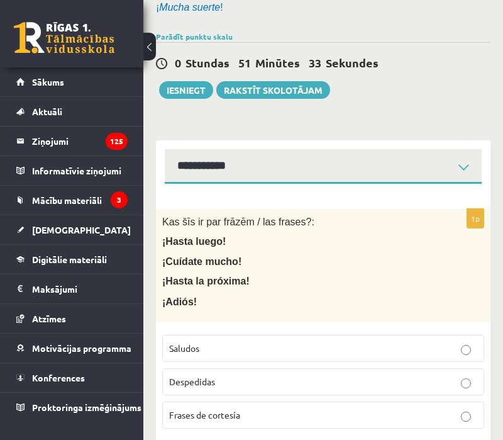
scroll to position [170, 0]
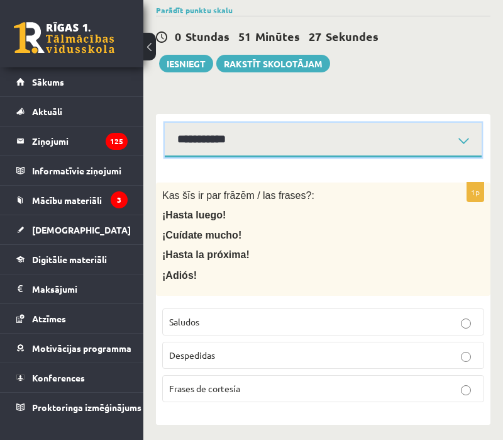
scroll to position [195, 0]
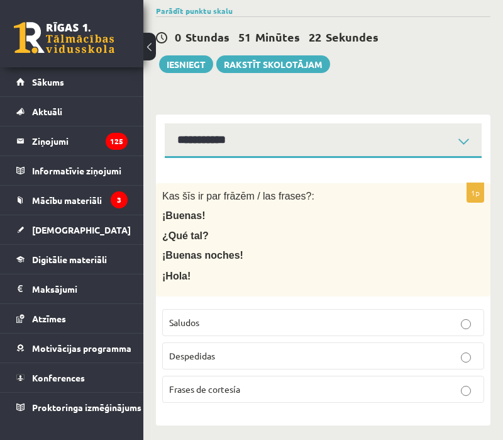
click at [272, 309] on label "Saludos" at bounding box center [323, 322] width 322 height 27
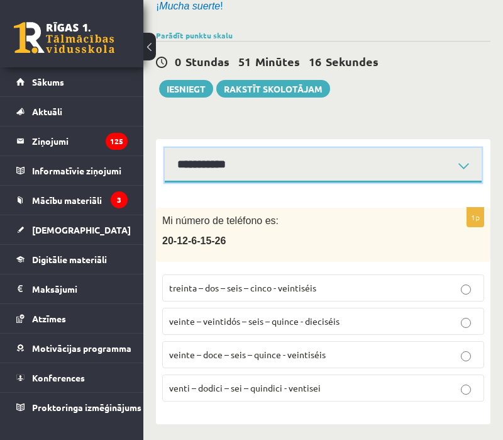
scroll to position [170, 0]
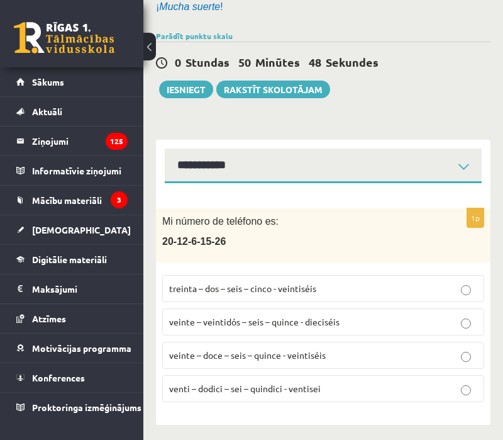
click at [295, 284] on span "treinta – dos – seis – cinco - veintiséis" at bounding box center [242, 288] width 147 height 11
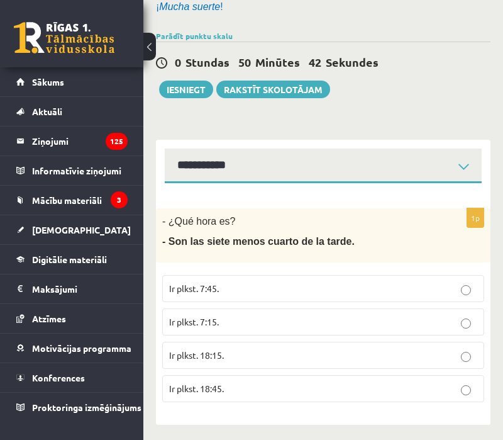
click at [325, 382] on p "Ir plkst. 18:45." at bounding box center [323, 388] width 308 height 13
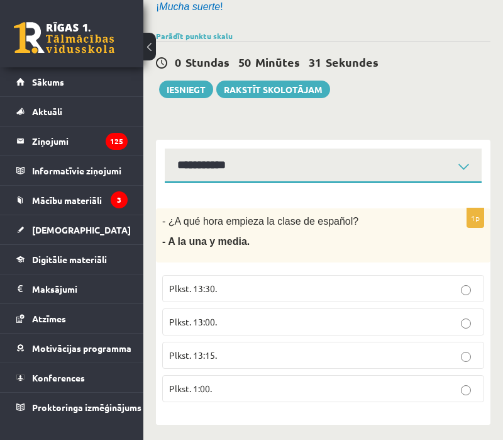
click at [355, 276] on label "Plkst. 13:30." at bounding box center [323, 288] width 322 height 27
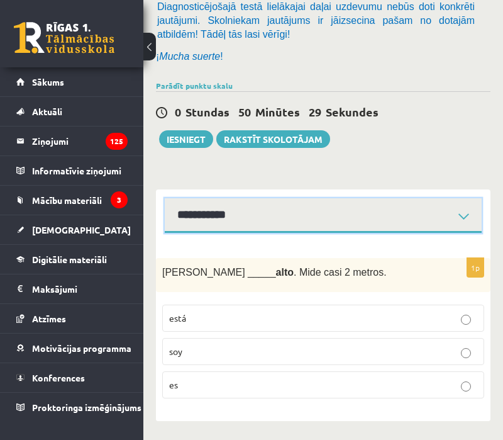
scroll to position [117, 0]
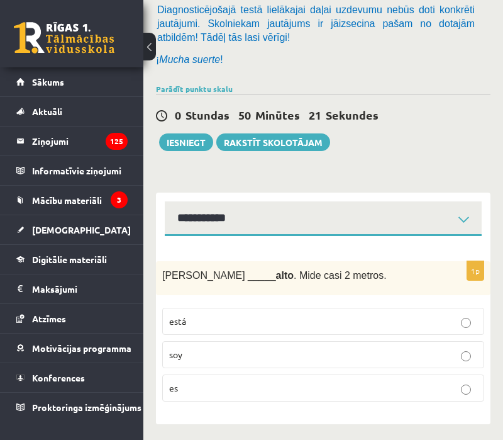
click at [231, 385] on p "es" at bounding box center [323, 387] width 308 height 13
click at [247, 301] on fieldset "estoy soy estamos" at bounding box center [323, 353] width 322 height 104
click at [247, 308] on label "estoy" at bounding box center [323, 321] width 322 height 27
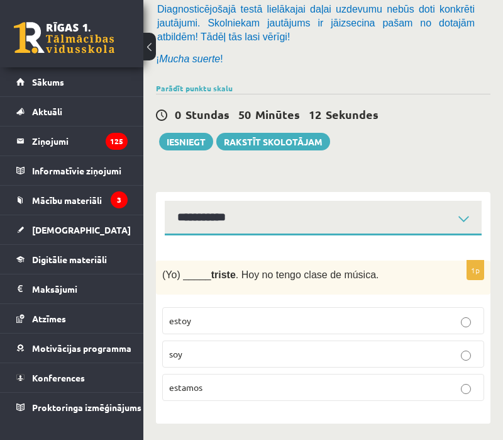
scroll to position [117, 0]
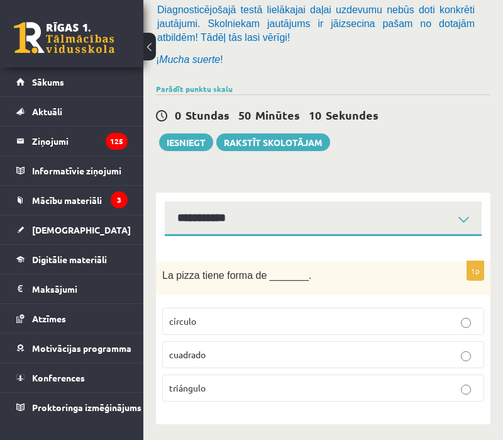
click at [269, 310] on label "círculo" at bounding box center [323, 321] width 322 height 27
click at [298, 311] on label "azul" at bounding box center [323, 321] width 322 height 27
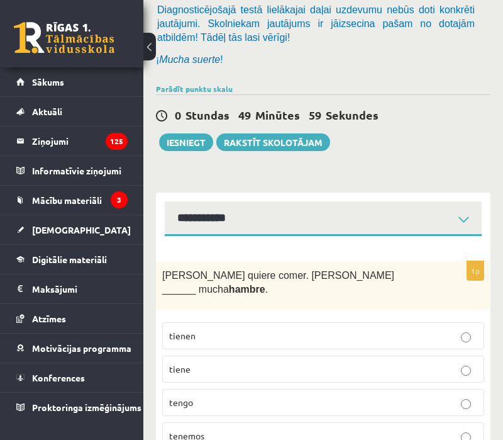
click at [216, 362] on p "tiene" at bounding box center [323, 368] width 308 height 13
click at [279, 193] on div "**********" at bounding box center [323, 214] width 335 height 43
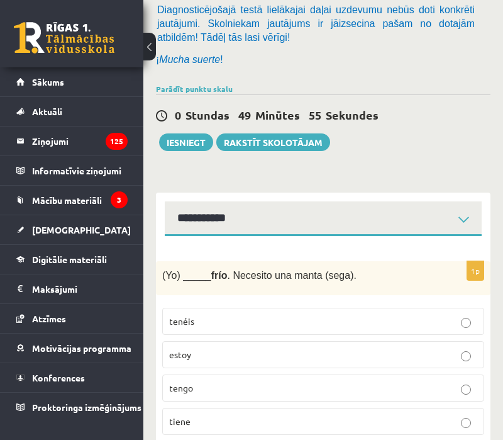
click at [233, 381] on p "tengo" at bounding box center [323, 387] width 308 height 13
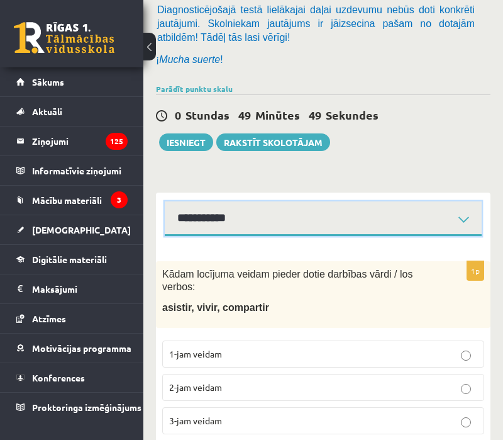
scroll to position [148, 0]
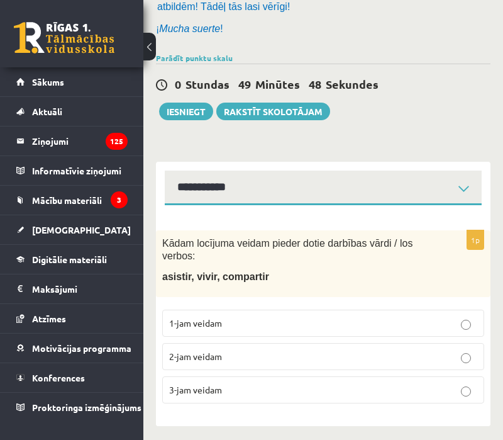
click at [244, 388] on p "3-jam veidam" at bounding box center [323, 389] width 308 height 13
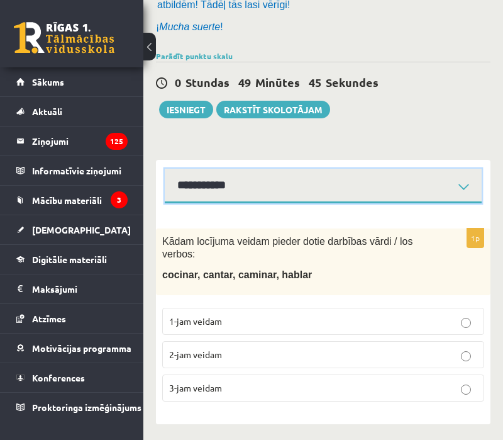
scroll to position [149, 0]
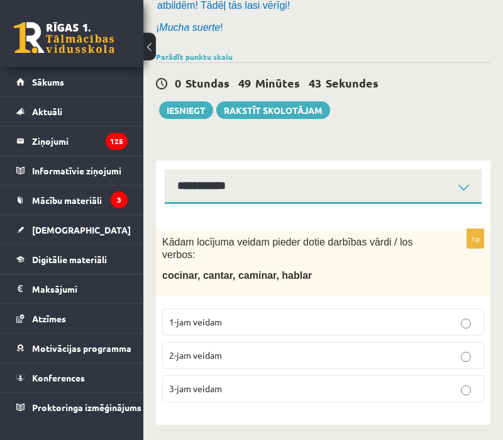
click at [271, 308] on label "1-jam veidam" at bounding box center [323, 321] width 322 height 27
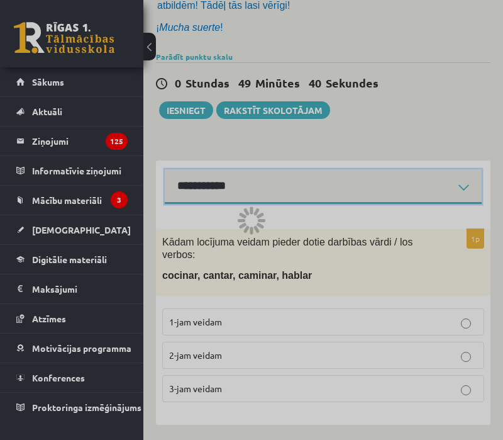
scroll to position [117, 0]
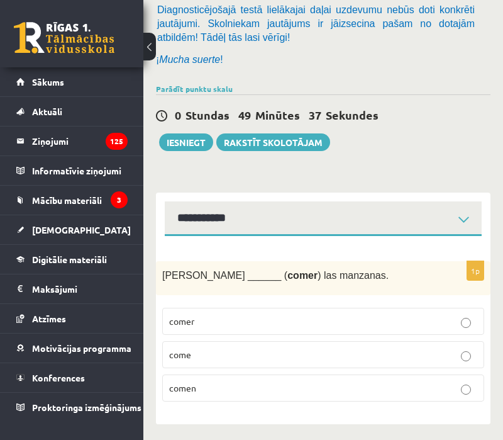
click at [294, 348] on p "come" at bounding box center [323, 354] width 308 height 13
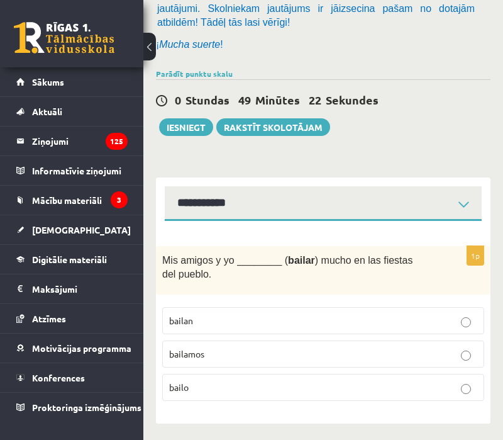
scroll to position [131, 0]
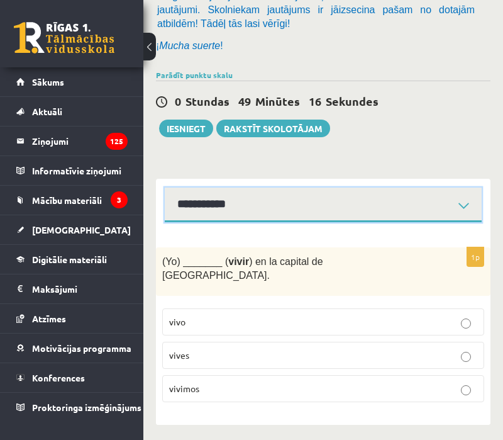
scroll to position [117, 0]
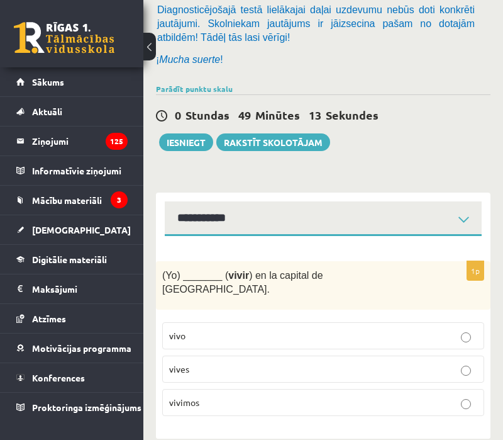
click at [300, 329] on p "vivo" at bounding box center [323, 335] width 308 height 13
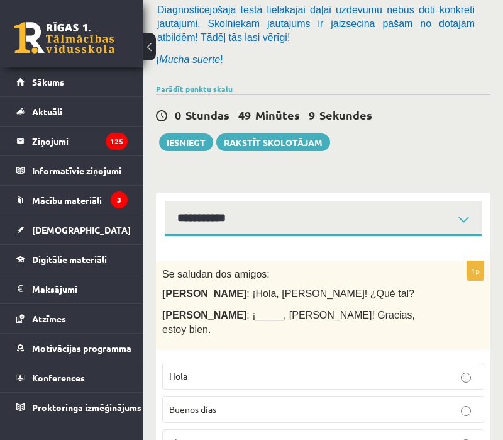
click at [264, 369] on p "Hola" at bounding box center [323, 375] width 308 height 13
click at [294, 243] on div "1p Se saludan dos amigos: María : ¡Hola, Juan! ¿Qué tal? Juan : ¡_____, María! …" at bounding box center [323, 374] width 335 height 276
click at [294, 236] on div "1p Se saludan dos amigos: María : ¡Hola, Juan! ¿Qué tal? Juan : ¡_____, María! …" at bounding box center [323, 374] width 335 height 276
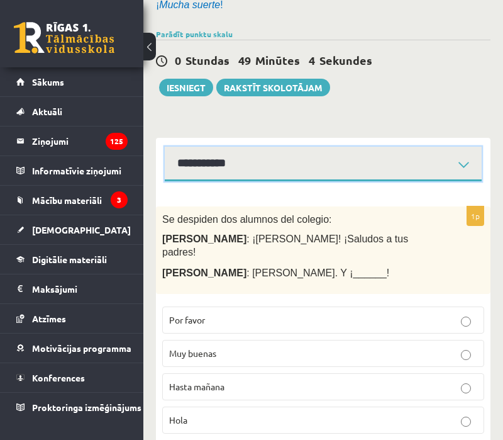
scroll to position [174, 0]
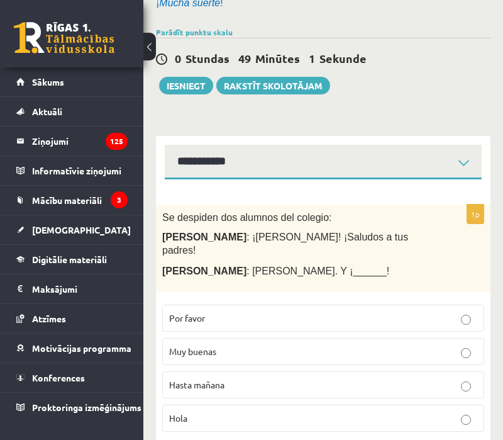
click at [289, 378] on p "Hasta mañana" at bounding box center [323, 384] width 308 height 13
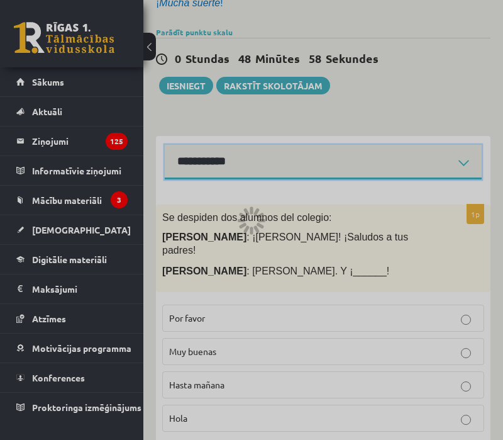
scroll to position [150, 0]
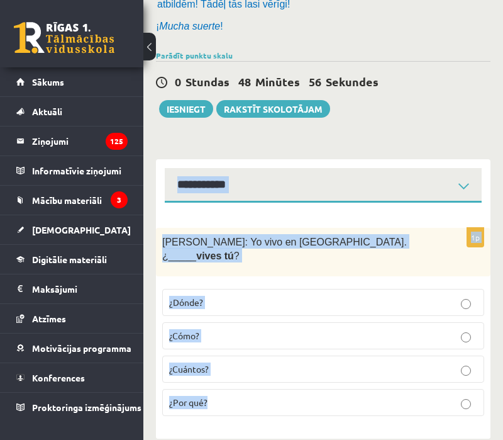
drag, startPoint x: 160, startPoint y: 152, endPoint x: 297, endPoint y: 420, distance: 301.7
click at [297, 420] on div "**********" at bounding box center [323, 293] width 335 height 292
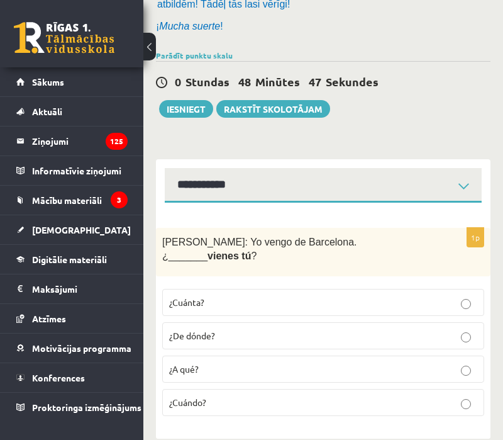
click at [168, 163] on div "**********" at bounding box center [323, 180] width 335 height 43
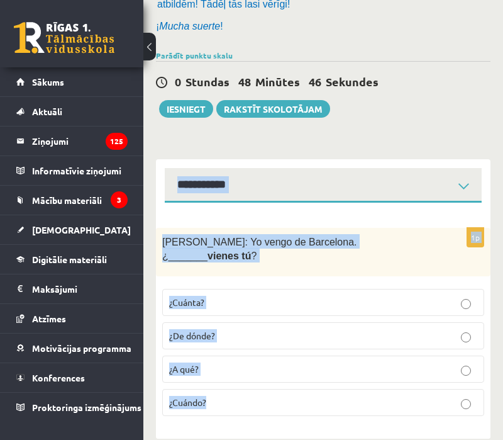
drag, startPoint x: 163, startPoint y: 163, endPoint x: 211, endPoint y: 394, distance: 236.0
click at [211, 394] on div "**********" at bounding box center [323, 298] width 335 height 279
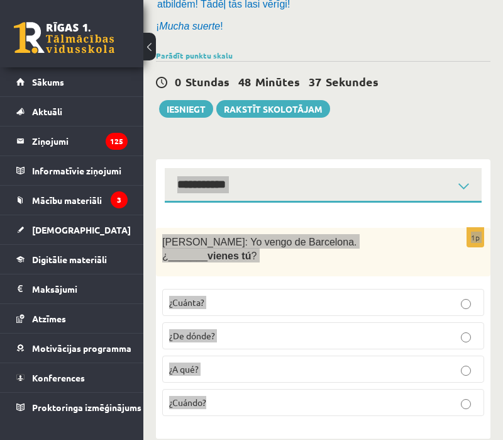
drag, startPoint x: 274, startPoint y: 423, endPoint x: 390, endPoint y: 164, distance: 283.4
click at [390, 163] on div "**********" at bounding box center [323, 180] width 335 height 43
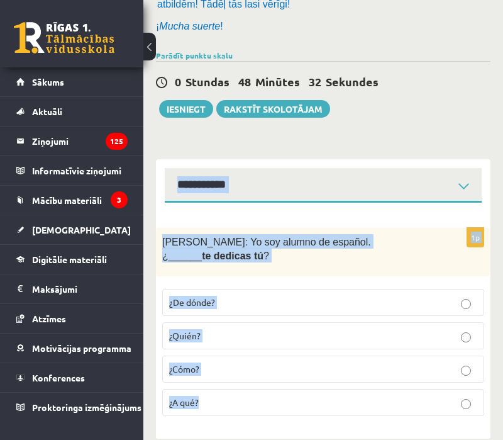
drag, startPoint x: 160, startPoint y: 161, endPoint x: 302, endPoint y: 432, distance: 305.4
click at [302, 432] on div "**********" at bounding box center [323, 298] width 335 height 279
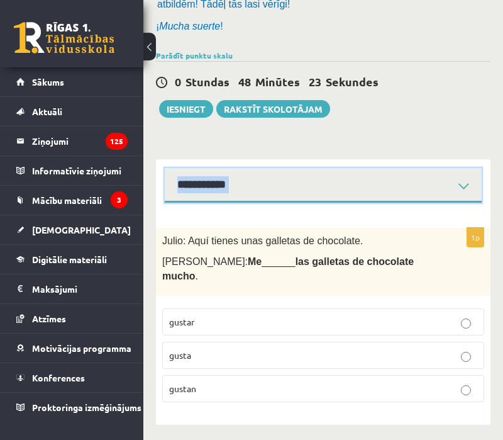
scroll to position [137, 0]
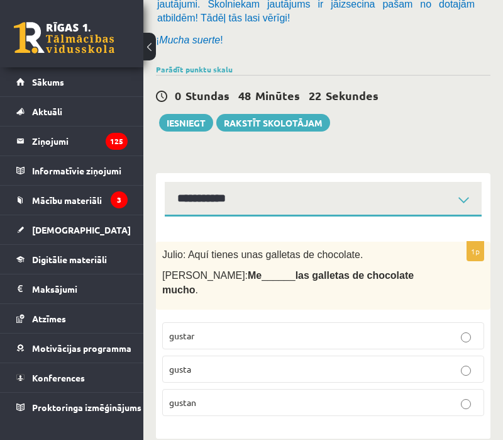
click at [152, 174] on div "11.c1 klases diagnostikas darbs spāņu valodā (par 10. klasi) , Tālis Bombāns (1…" at bounding box center [323, 185] width 360 height 546
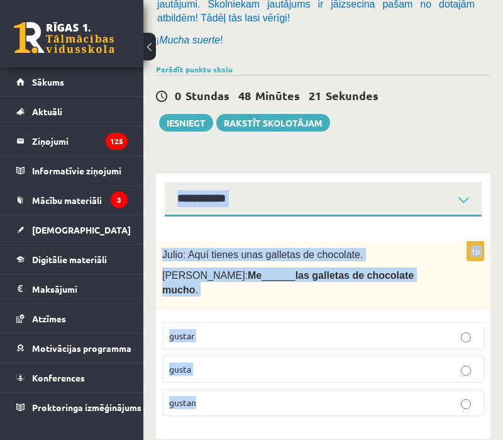
drag, startPoint x: 152, startPoint y: 174, endPoint x: 246, endPoint y: 408, distance: 251.6
click at [246, 408] on div "11.c1 klases diagnostikas darbs spāņu valodā (par 10. klasi) , Tālis Bombāns (1…" at bounding box center [323, 185] width 360 height 546
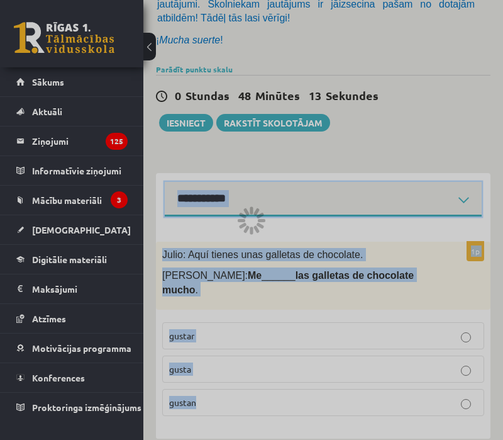
scroll to position [131, 0]
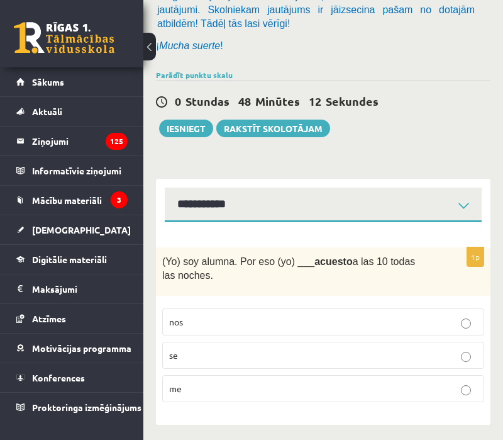
click at [176, 179] on div "**********" at bounding box center [323, 200] width 335 height 43
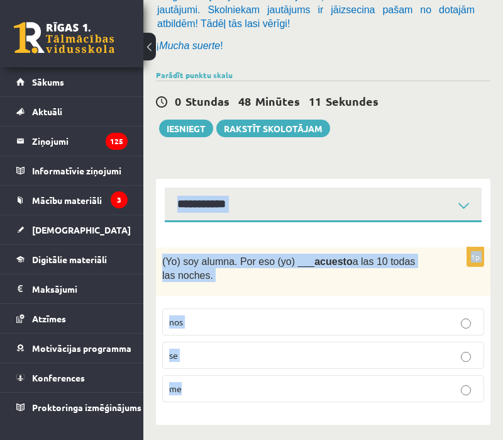
drag, startPoint x: 176, startPoint y: 177, endPoint x: 245, endPoint y: 426, distance: 258.5
click at [245, 426] on div "11.c1 klases diagnostikas darbs spāņu valodā (par 10. klasi) , Tālis Bombāns (1…" at bounding box center [323, 181] width 360 height 526
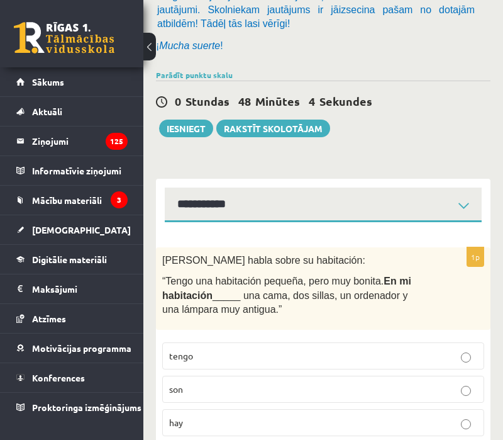
click at [164, 195] on div "**********" at bounding box center [323, 200] width 335 height 43
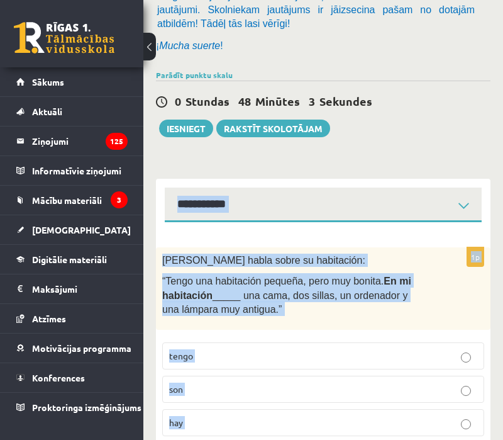
scroll to position [198, 0]
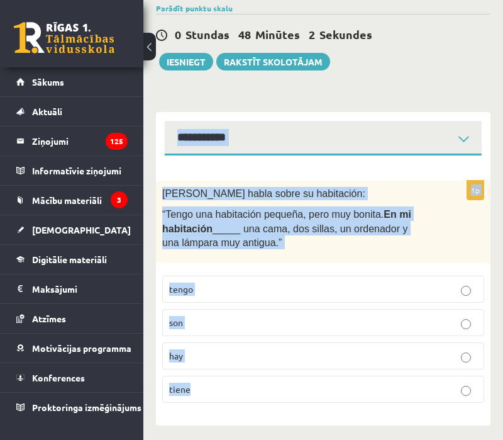
drag, startPoint x: 164, startPoint y: 195, endPoint x: 271, endPoint y: 406, distance: 236.4
click at [271, 406] on div "**********" at bounding box center [323, 268] width 335 height 313
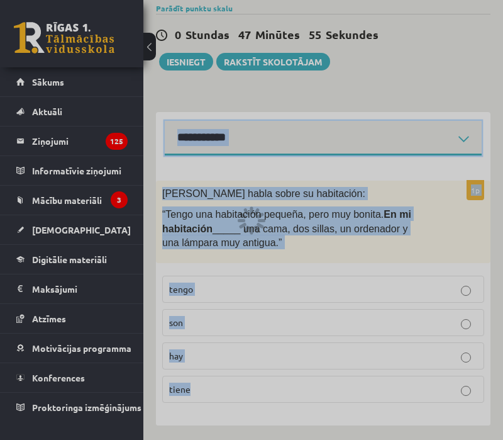
scroll to position [169, 0]
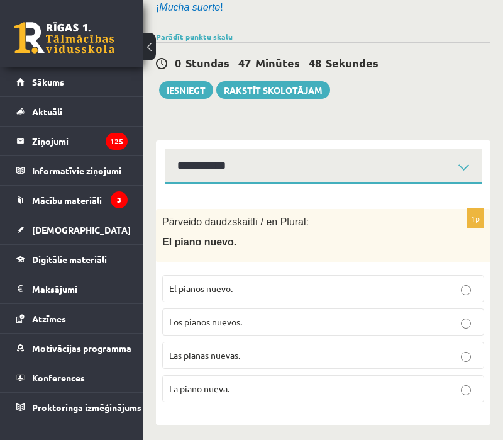
click at [159, 142] on div "**********" at bounding box center [323, 161] width 335 height 43
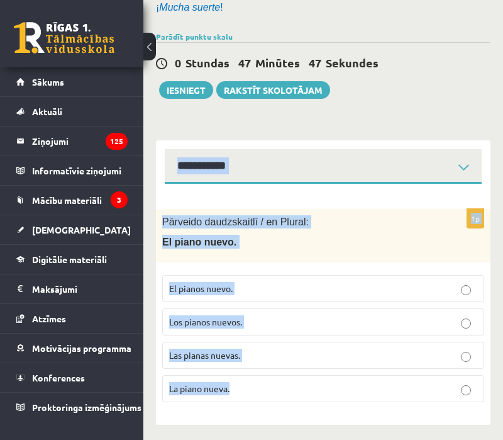
drag, startPoint x: 159, startPoint y: 142, endPoint x: 305, endPoint y: 421, distance: 315.6
click at [305, 421] on div "11.c1 klases diagnostikas darbs spāņu valodā (par 10. klasi) , Tālis Bombāns (1…" at bounding box center [323, 161] width 360 height 565
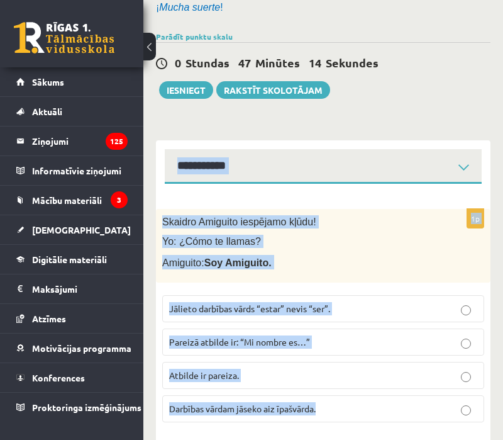
drag, startPoint x: 166, startPoint y: 144, endPoint x: 339, endPoint y: 410, distance: 317.9
click at [339, 410] on div "**********" at bounding box center [323, 292] width 335 height 305
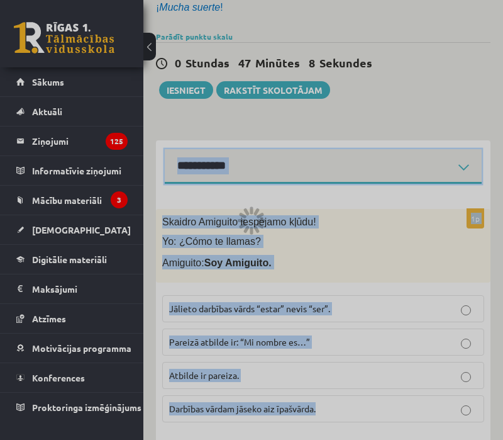
scroll to position [136, 0]
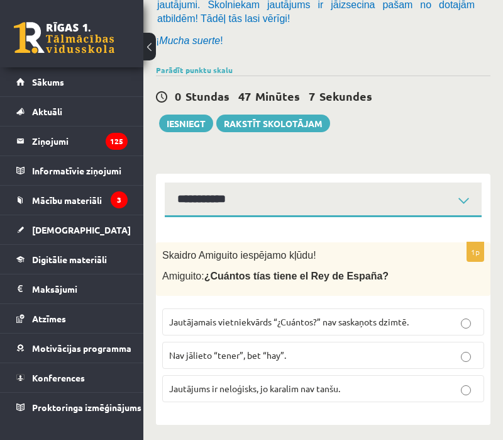
click at [162, 212] on div "**********" at bounding box center [323, 195] width 335 height 43
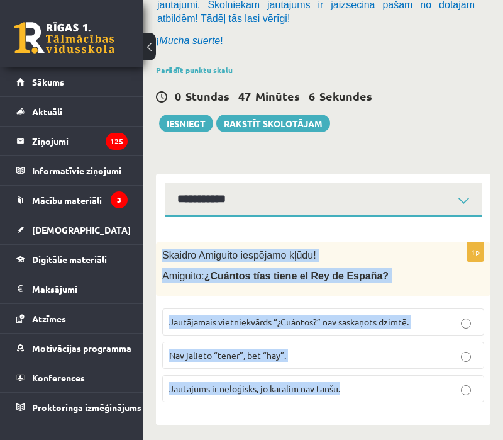
drag, startPoint x: 162, startPoint y: 212, endPoint x: 357, endPoint y: 469, distance: 323.4
click at [357, 304] on html "0 Dāvanas 1797 mP 0 xp Tālis Bombāns Sākums Aktuāli Kā mācīties eSKOLĀ Kontakti…" at bounding box center [251, 84] width 503 height 440
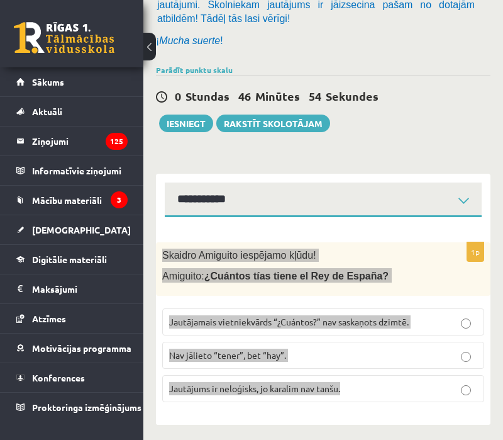
drag, startPoint x: 421, startPoint y: 234, endPoint x: 450, endPoint y: 214, distance: 35.3
click at [450, 217] on div "1p Skaidro Amiguito iespējamo kļūdu! Amiguito: ¿Cuántos tías tiene el Rey de Es…" at bounding box center [323, 321] width 335 height 208
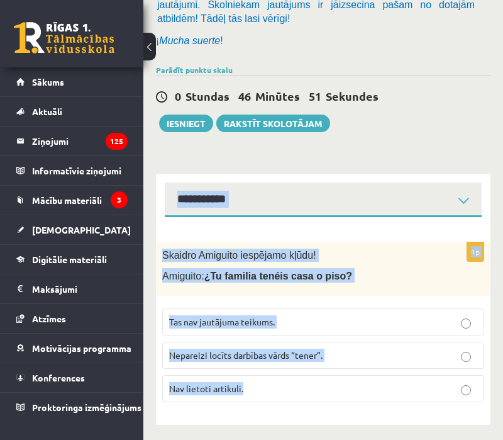
drag, startPoint x: 162, startPoint y: 185, endPoint x: 315, endPoint y: 445, distance: 301.6
click at [315, 304] on html "0 Dāvanas 1797 mP 0 xp Tālis Bombāns Sākums Aktuāli Kā mācīties eSKOLĀ Kontakti…" at bounding box center [251, 84] width 503 height 440
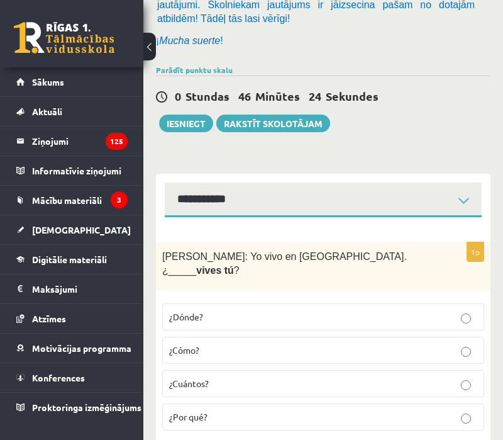
click at [305, 303] on label "¿Dónde?" at bounding box center [323, 316] width 322 height 27
click at [304, 337] on label "¿De dónde?" at bounding box center [323, 350] width 322 height 27
click at [310, 410] on p "¿A qué?" at bounding box center [323, 416] width 308 height 13
click at [365, 177] on div "**********" at bounding box center [323, 195] width 335 height 43
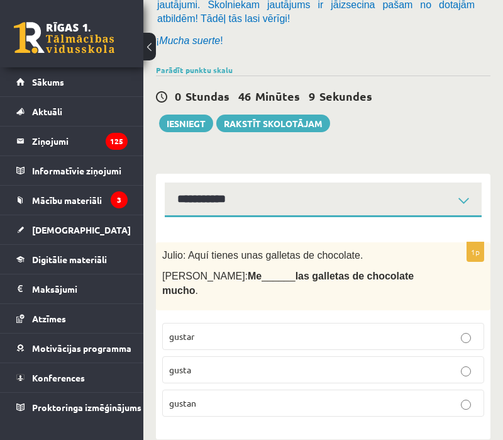
click at [385, 390] on label "gustan" at bounding box center [323, 403] width 322 height 27
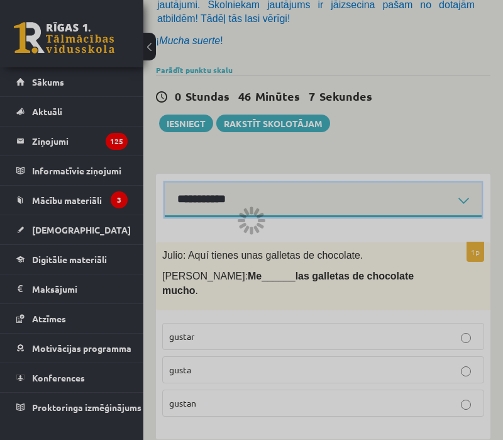
scroll to position [131, 0]
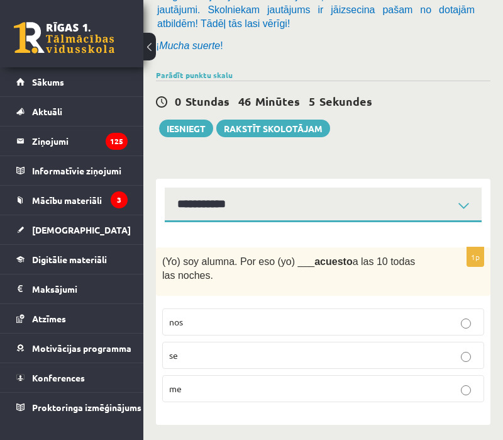
click at [277, 393] on label "me" at bounding box center [323, 388] width 322 height 27
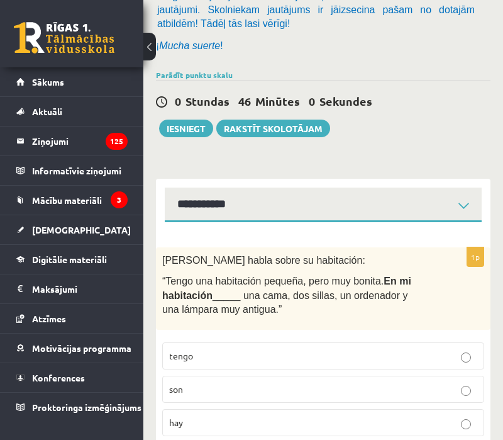
click at [262, 416] on p "hay" at bounding box center [323, 422] width 308 height 13
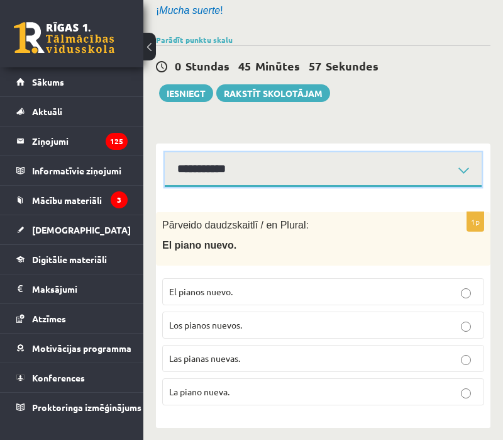
scroll to position [169, 0]
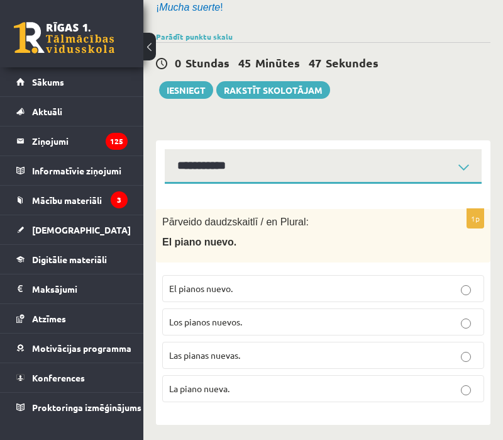
click at [311, 315] on p "Los pianos nuevos." at bounding box center [323, 321] width 308 height 13
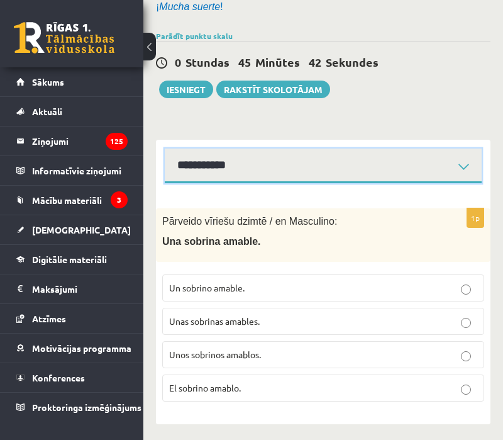
scroll to position [169, 0]
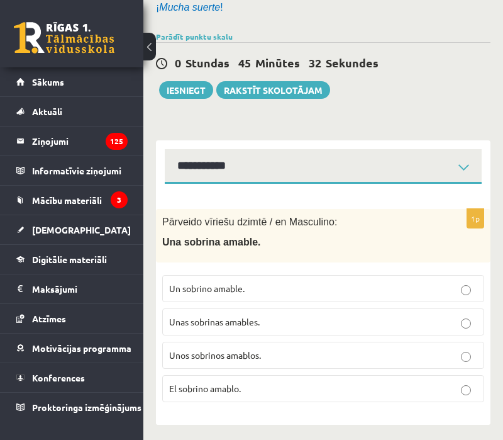
click at [347, 283] on p "Un sobrino amable." at bounding box center [323, 288] width 308 height 13
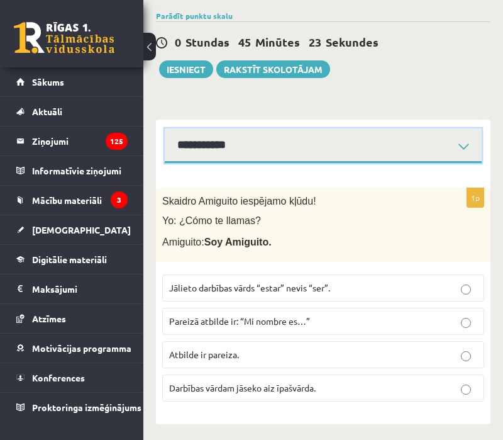
scroll to position [189, 0]
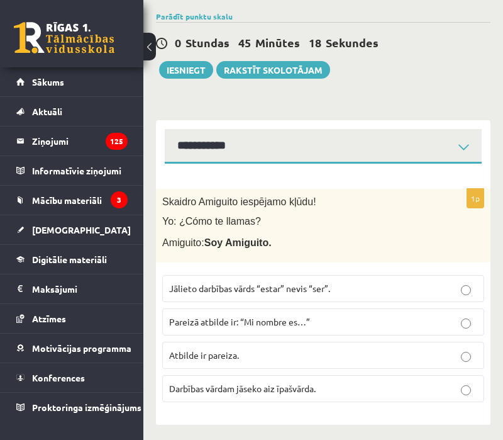
click at [303, 349] on p "Atbilde ir pareiza." at bounding box center [323, 355] width 308 height 13
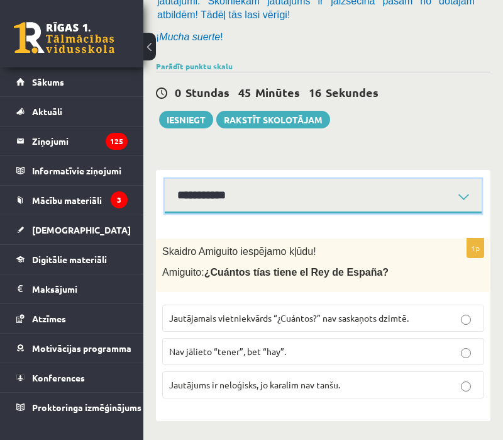
scroll to position [136, 0]
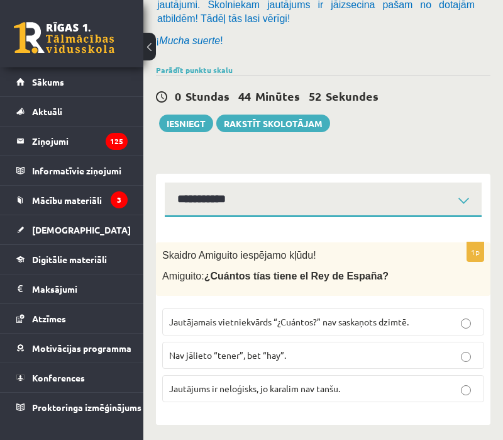
click at [348, 316] on span "Jautājamais vietniekvārds “¿Cuántos?” nav saskaņots dzimtē." at bounding box center [289, 321] width 240 height 11
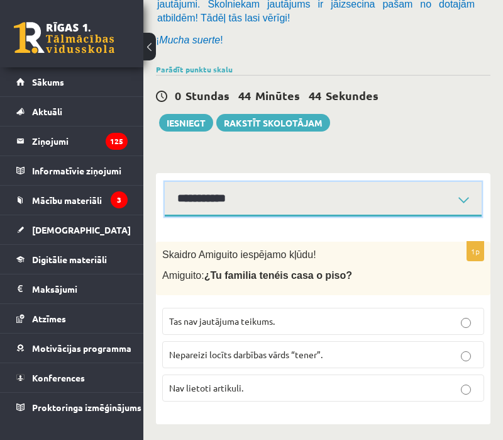
scroll to position [136, 0]
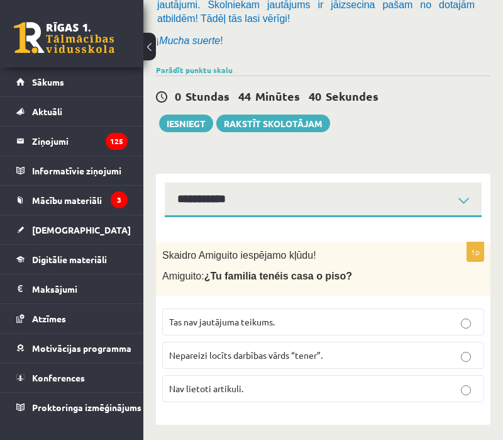
click at [322, 358] on label "Nepareizi locīts darbības vārds “tener”." at bounding box center [323, 355] width 322 height 27
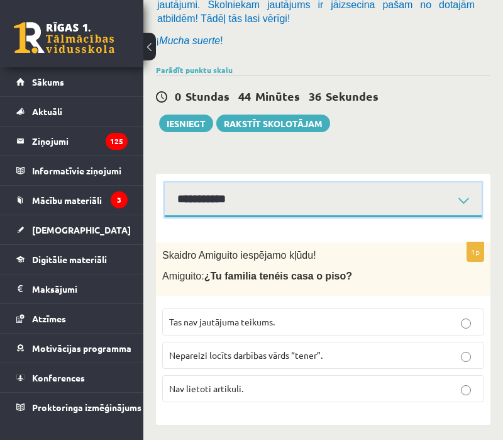
select select "**********"
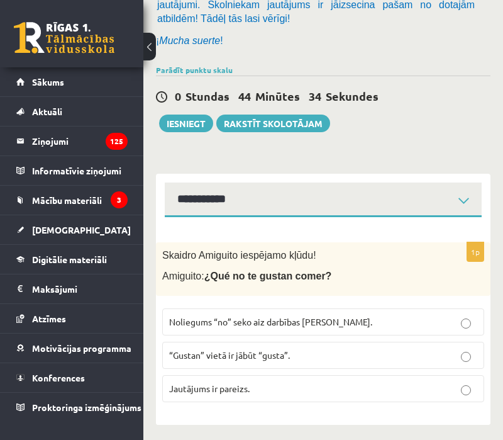
click at [284, 323] on p "Noliegums “no” seko aiz darbības vārda." at bounding box center [323, 321] width 308 height 13
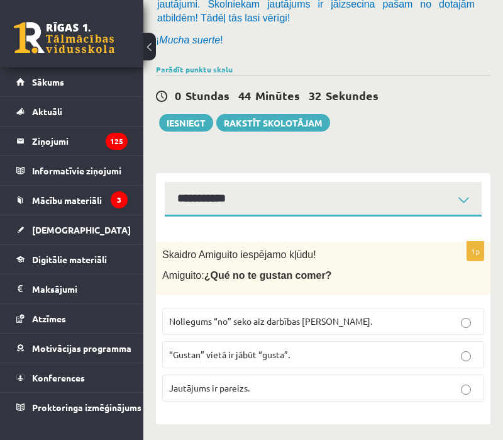
scroll to position [136, 0]
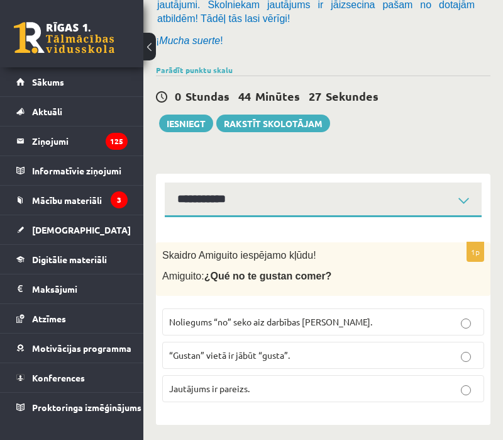
click at [279, 355] on span "“Gustan” vietā ir jābūt “gusta”." at bounding box center [229, 354] width 121 height 11
click at [193, 118] on button "Iesniegt" at bounding box center [186, 124] width 54 height 18
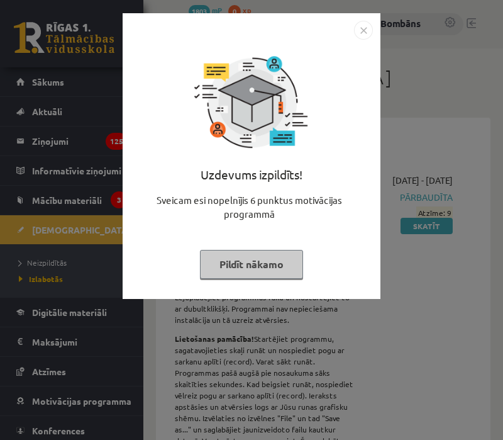
click at [366, 29] on img "Close" at bounding box center [363, 30] width 19 height 19
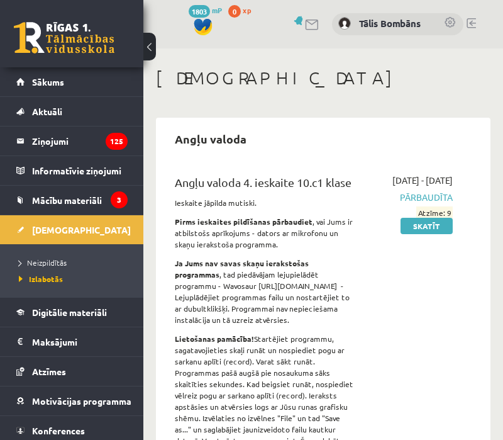
click at [128, 227] on li "Ieskaites Neizpildītās Izlabotās" at bounding box center [71, 256] width 143 height 82
click at [42, 262] on span "Neizpildītās" at bounding box center [43, 262] width 48 height 10
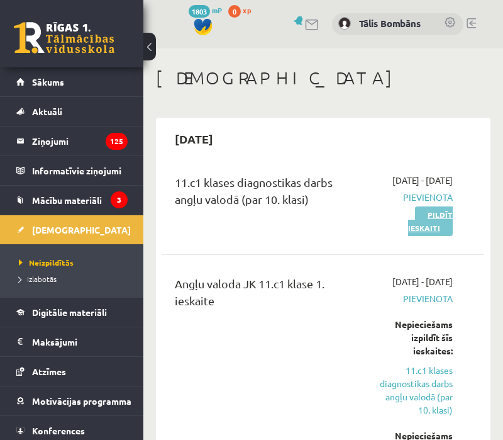
click at [440, 226] on link "Pildīt ieskaiti" at bounding box center [430, 221] width 45 height 30
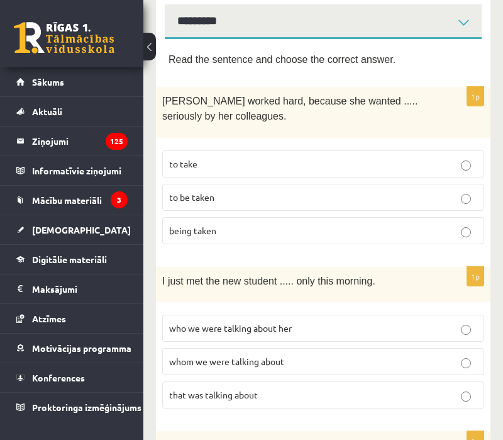
scroll to position [224, 0]
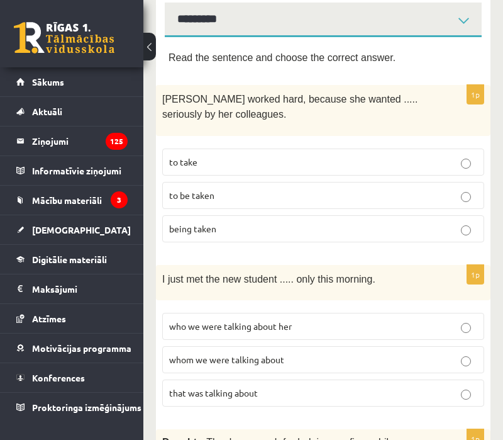
click at [269, 197] on p "to be taken" at bounding box center [323, 195] width 308 height 13
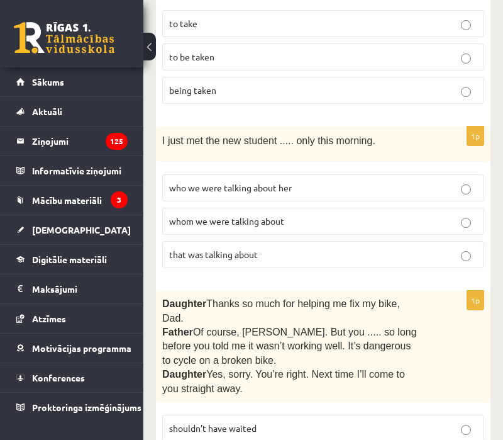
scroll to position [364, 0]
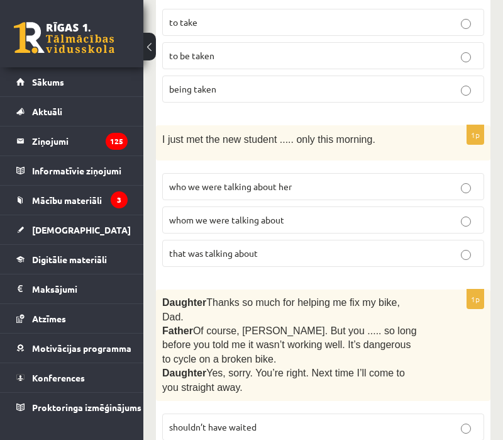
click at [261, 222] on p "whom we were talking about" at bounding box center [323, 219] width 308 height 13
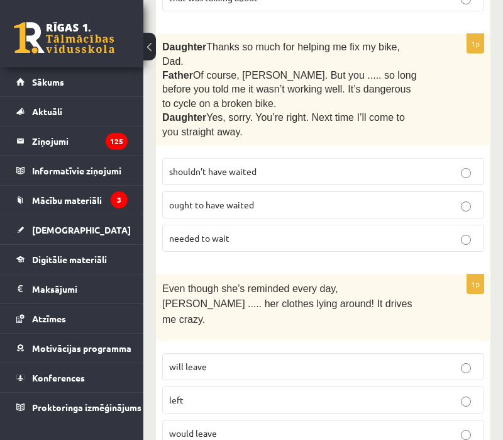
scroll to position [616, 0]
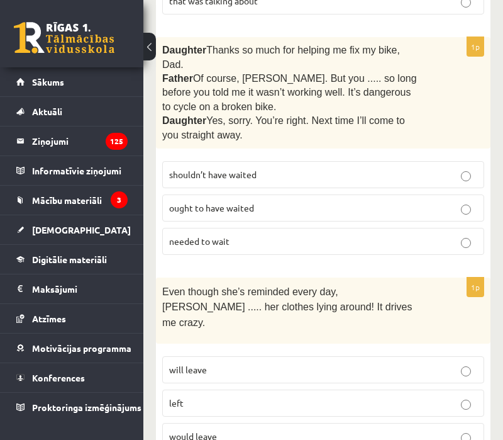
click at [289, 161] on label "shouldn’t have waited" at bounding box center [323, 174] width 322 height 27
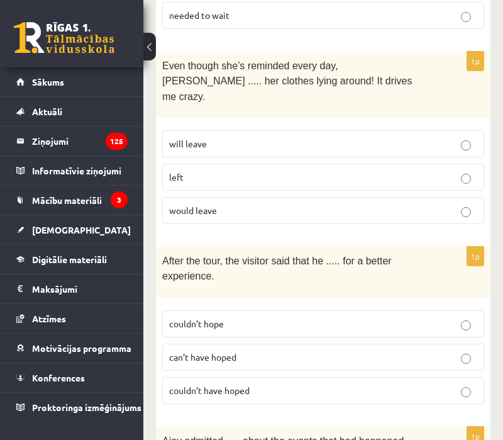
scroll to position [843, 0]
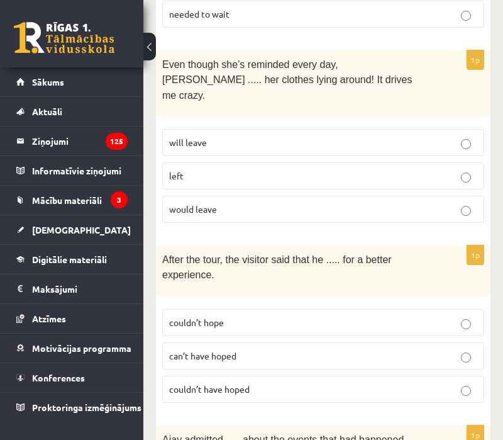
click at [259, 169] on p "left" at bounding box center [323, 175] width 308 height 13
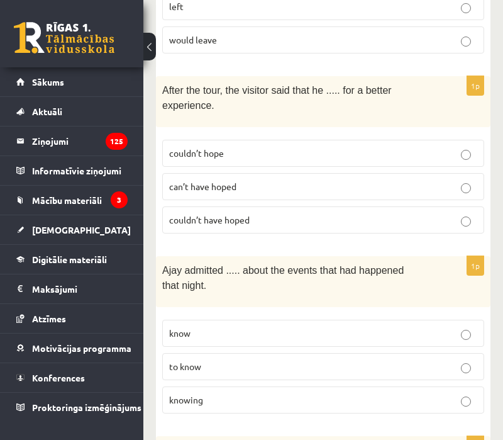
scroll to position [1015, 0]
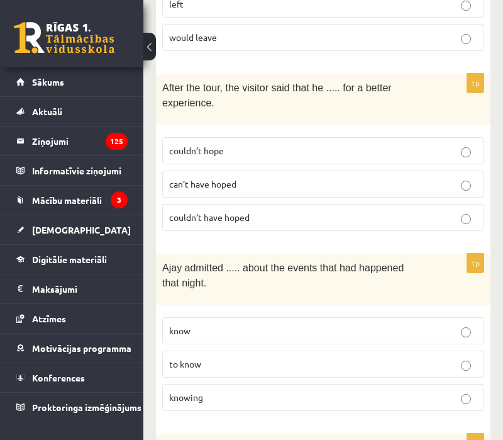
click at [248, 144] on p "couldn’t hope" at bounding box center [323, 150] width 308 height 13
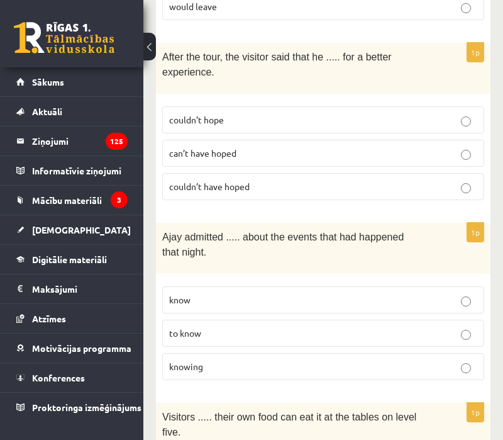
scroll to position [1044, 0]
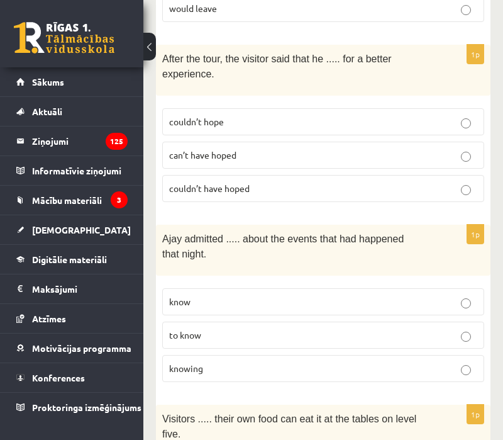
click at [248, 149] on p "can’t have hoped" at bounding box center [323, 155] width 308 height 13
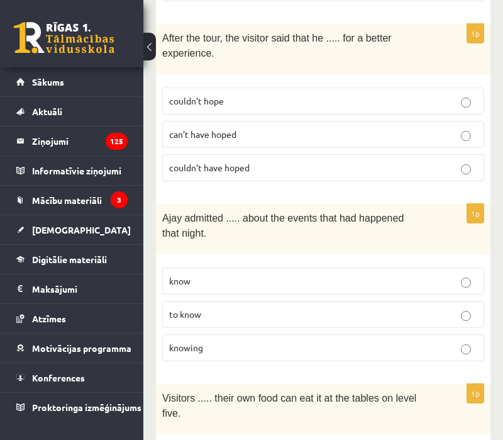
click at [248, 162] on span "couldn’t have hoped" at bounding box center [209, 167] width 81 height 11
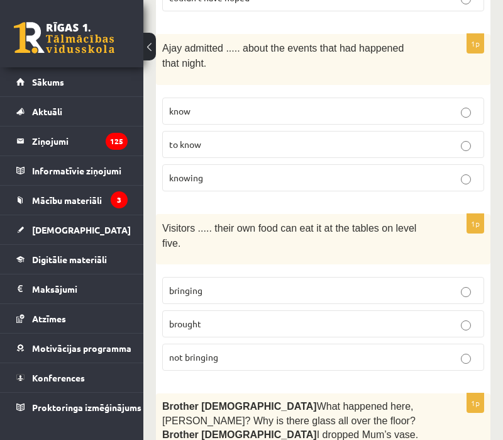
scroll to position [1235, 0]
click at [228, 137] on p "to know" at bounding box center [323, 143] width 308 height 13
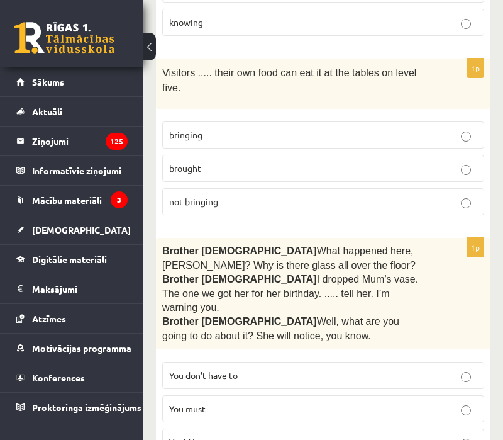
scroll to position [1391, 0]
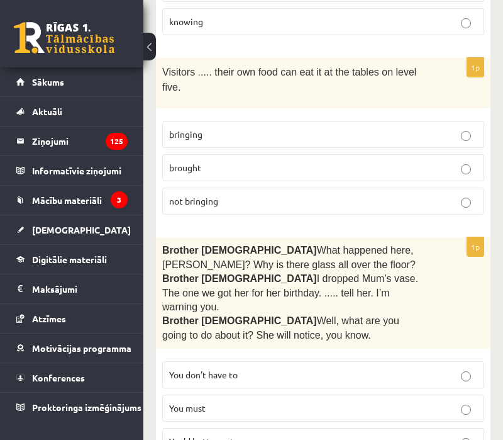
click at [215, 161] on p "brought" at bounding box center [323, 167] width 308 height 13
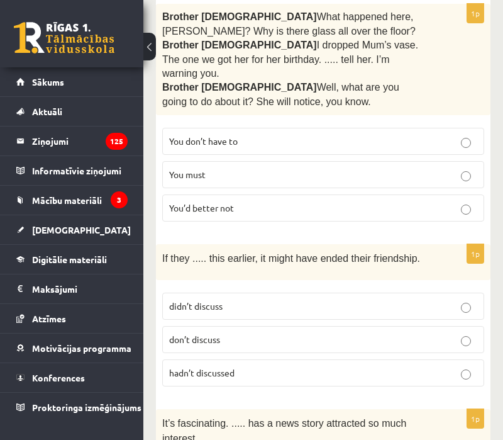
scroll to position [1625, 0]
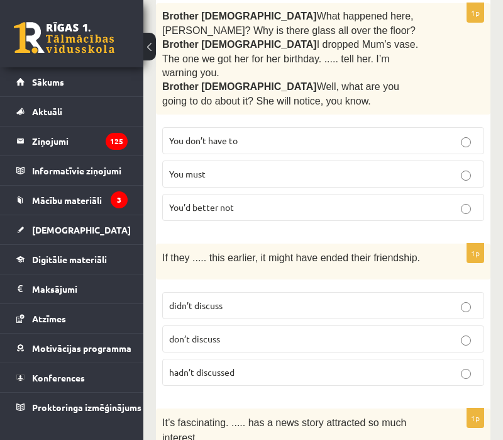
click at [219, 201] on span "You’d better not" at bounding box center [201, 206] width 65 height 11
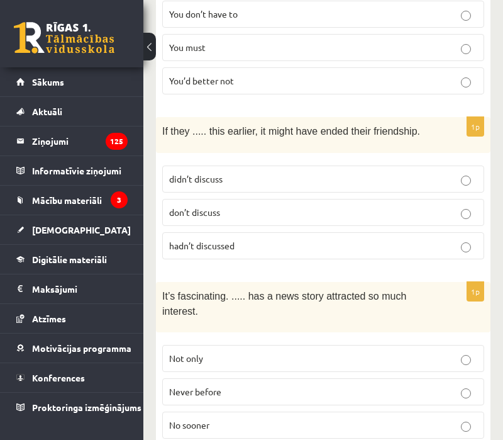
scroll to position [1753, 0]
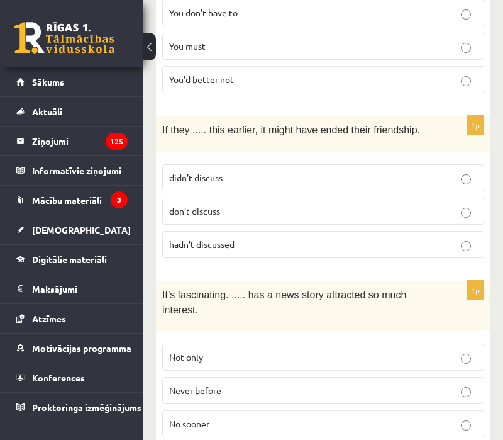
click at [227, 164] on label "didn’t discuss" at bounding box center [323, 177] width 322 height 27
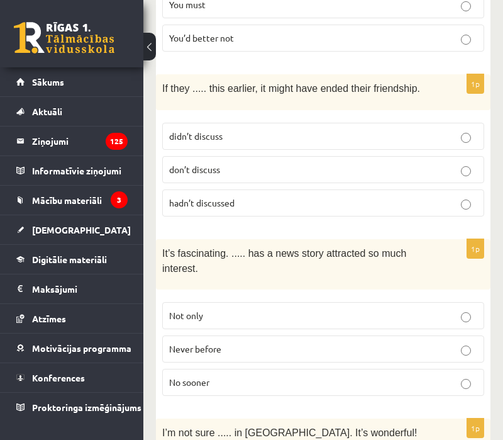
scroll to position [1796, 0]
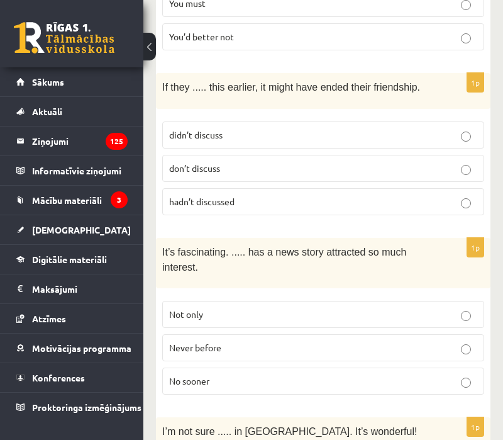
click at [230, 196] on span "hadn’t discussed" at bounding box center [201, 201] width 65 height 11
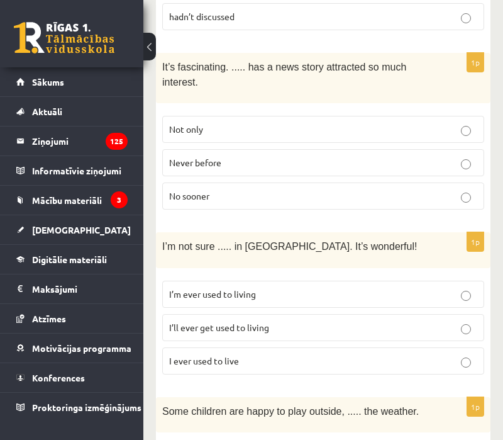
scroll to position [1985, 0]
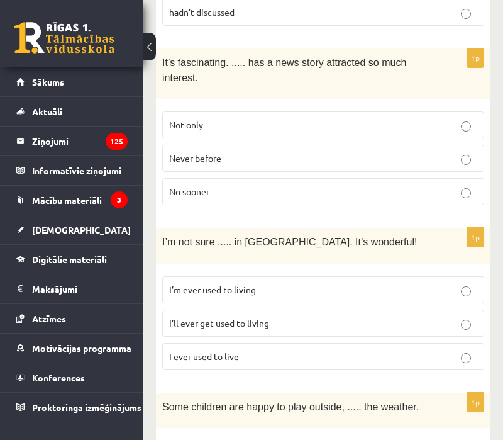
click at [230, 152] on p "Never before" at bounding box center [323, 158] width 308 height 13
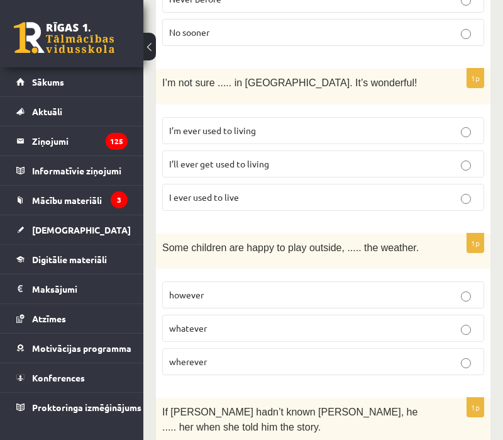
scroll to position [2147, 0]
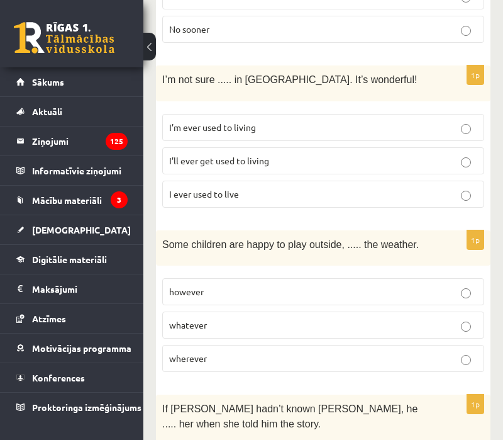
click at [235, 155] on span "I’ll ever get used to living" at bounding box center [219, 160] width 100 height 11
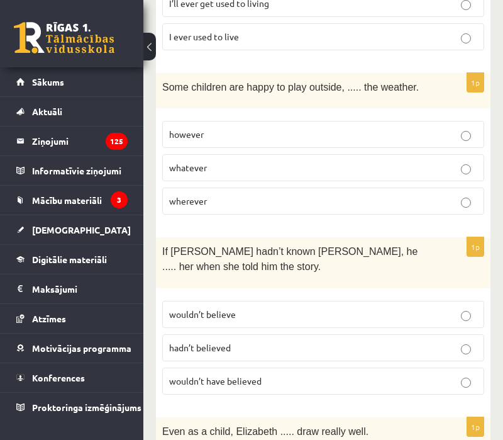
scroll to position [2310, 0]
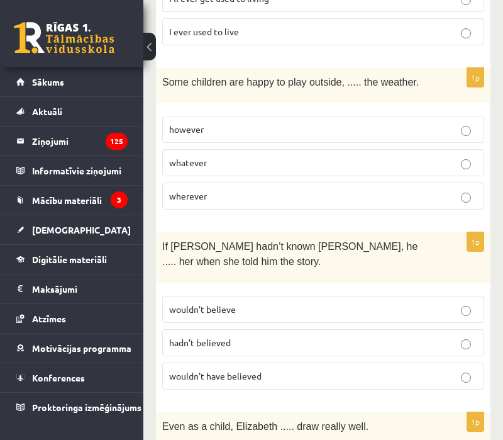
click at [246, 116] on label "however" at bounding box center [323, 129] width 322 height 27
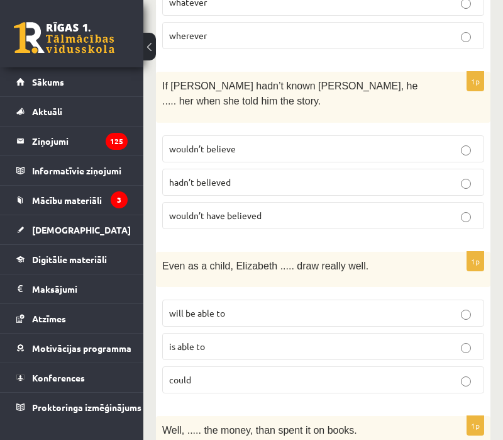
scroll to position [2487, 0]
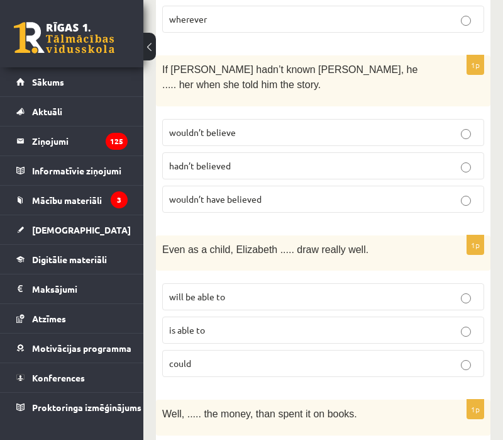
click at [225, 193] on span "wouldn’t have believed" at bounding box center [215, 198] width 93 height 11
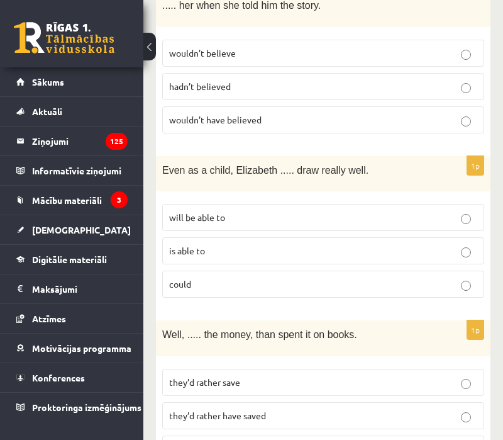
scroll to position [2581, 0]
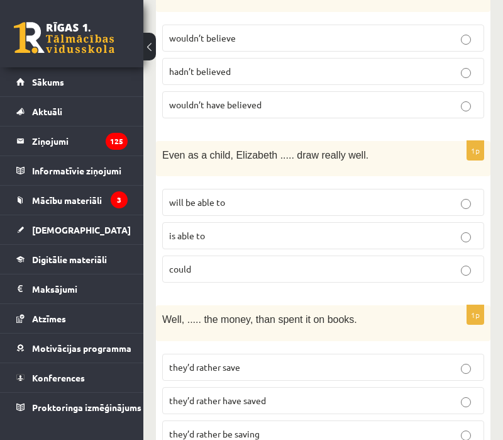
click at [216, 196] on span "will be able to" at bounding box center [197, 201] width 56 height 11
click at [210, 229] on p "is able to" at bounding box center [323, 235] width 308 height 13
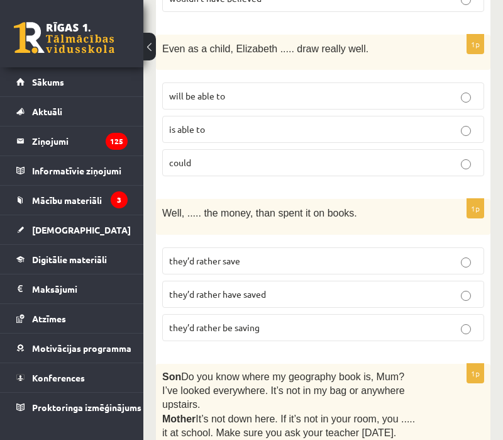
scroll to position [2691, 0]
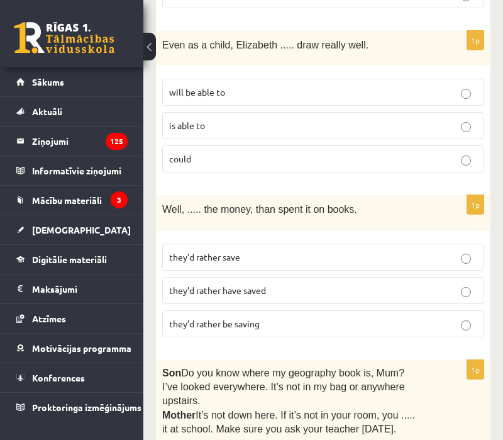
click at [227, 251] on span "they’d rather save" at bounding box center [204, 256] width 71 height 11
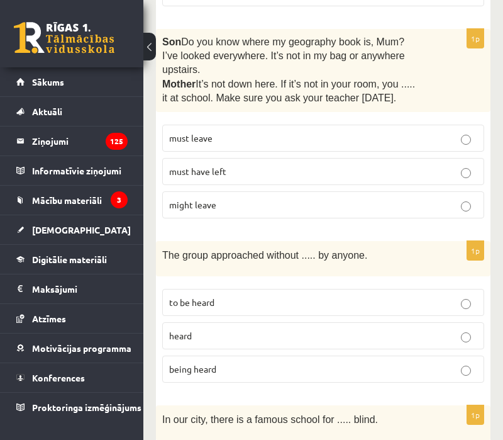
scroll to position [3023, 0]
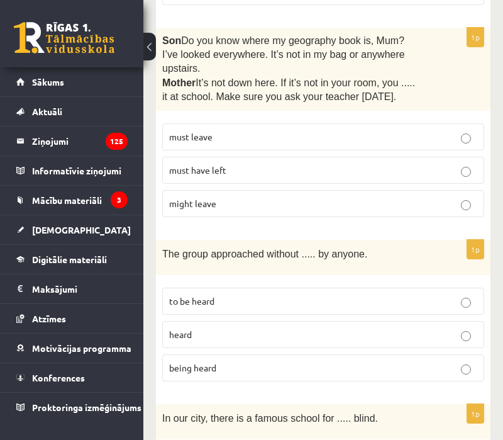
click at [242, 164] on p "must have left" at bounding box center [323, 170] width 308 height 13
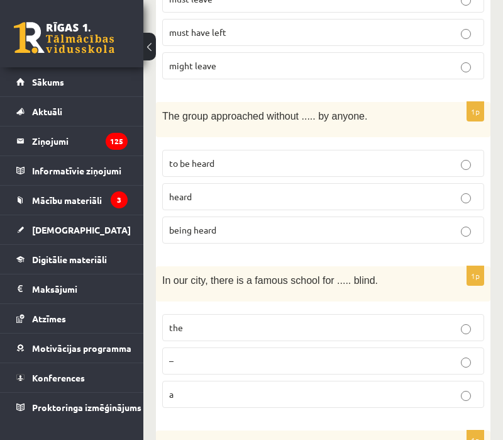
scroll to position [3162, 0]
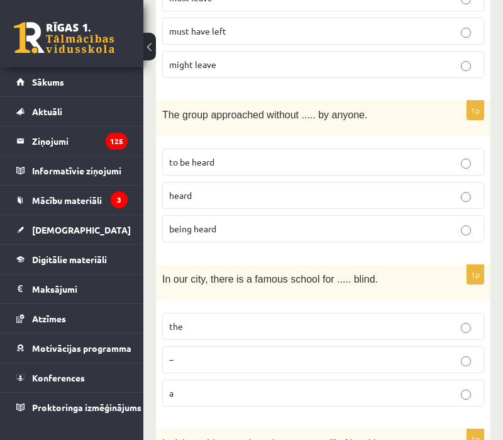
click at [232, 215] on label "being heard" at bounding box center [323, 228] width 322 height 27
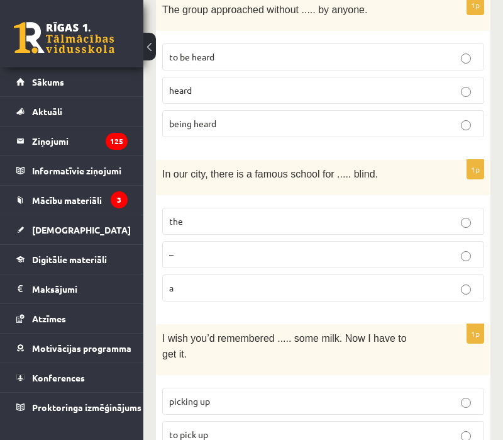
scroll to position [3293, 0]
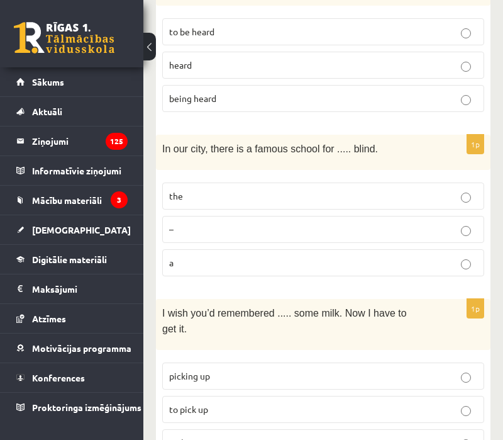
click at [194, 189] on p "the" at bounding box center [323, 195] width 308 height 13
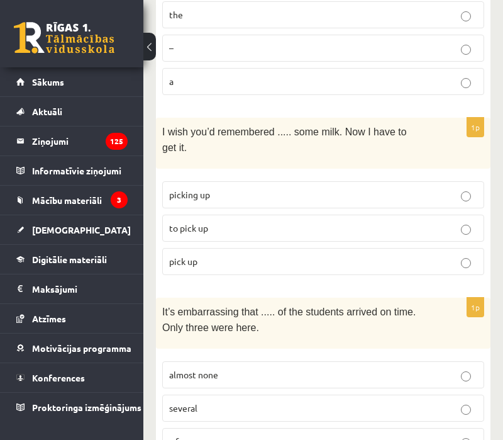
scroll to position [3473, 0]
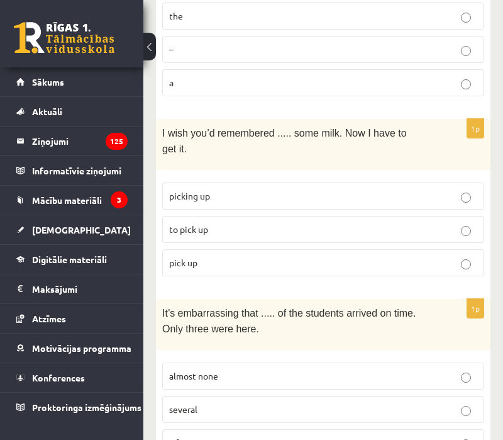
click at [202, 223] on span "to pick up" at bounding box center [188, 228] width 39 height 11
click at [232, 369] on p "almost none" at bounding box center [323, 375] width 308 height 13
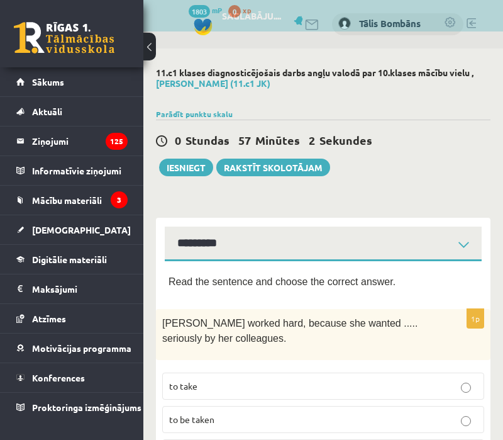
scroll to position [0, 0]
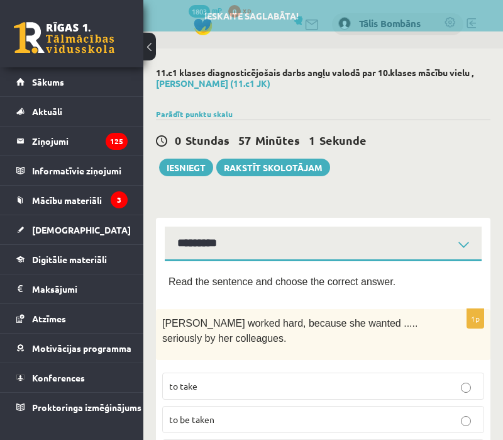
click at [197, 156] on div "0 Stundas 57 Minūtes 1 Sekunde Ieskaite saglabāta! Iesniegt Rakstīt skolotājam" at bounding box center [323, 148] width 335 height 57
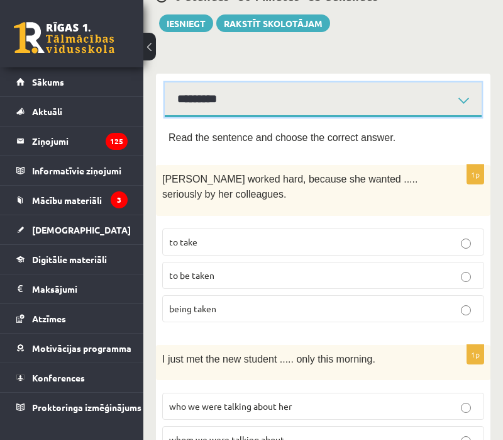
scroll to position [145, 0]
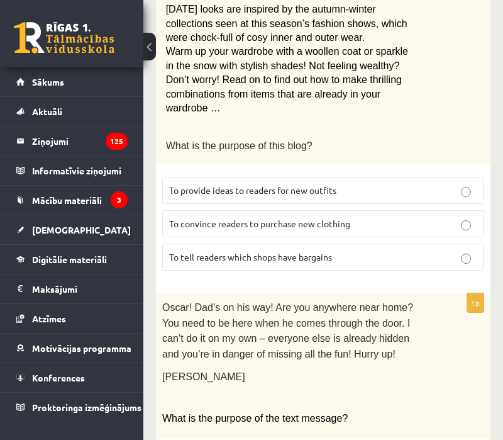
scroll to position [347, 0]
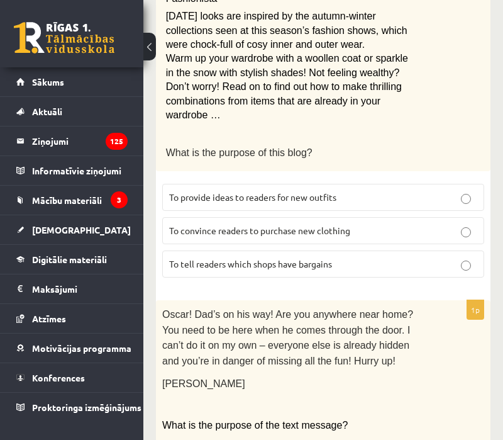
click at [273, 195] on span "To provide ideas to readers for new outfits" at bounding box center [252, 196] width 167 height 11
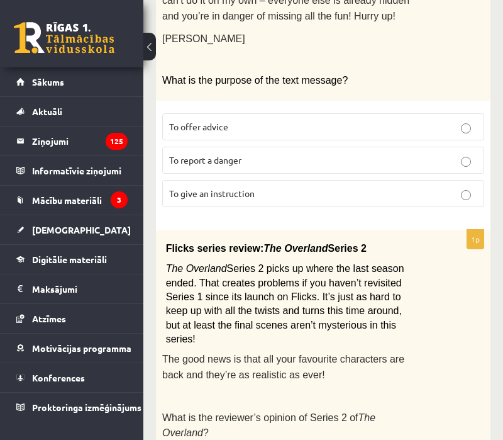
scroll to position [696, 0]
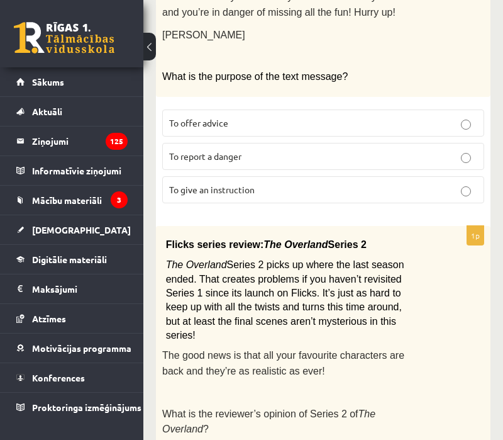
click at [252, 184] on span "To give an instruction" at bounding box center [212, 189] width 86 height 11
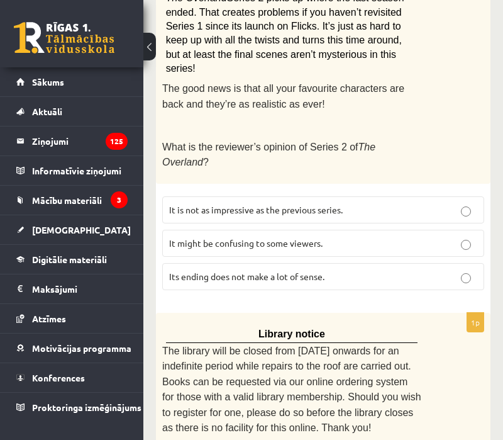
scroll to position [960, 0]
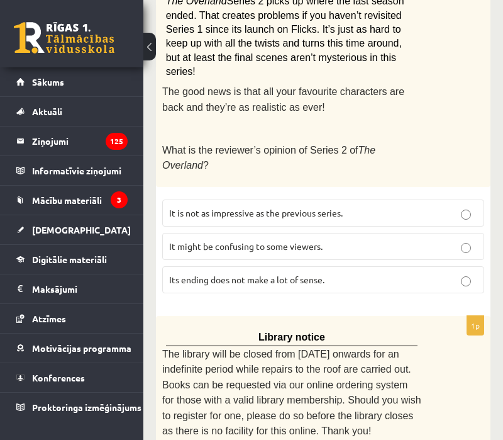
click at [253, 240] on span "It might be confusing to some viewers." at bounding box center [246, 245] width 154 height 11
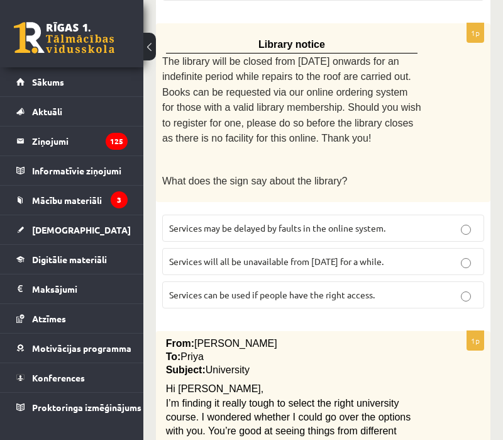
scroll to position [1273, 0]
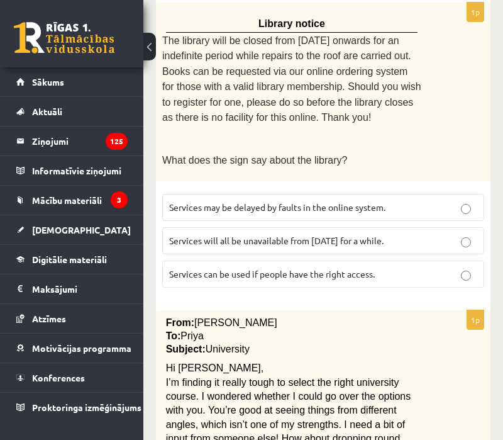
click at [259, 201] on p "Services may be delayed by faults in the online system." at bounding box center [323, 207] width 308 height 13
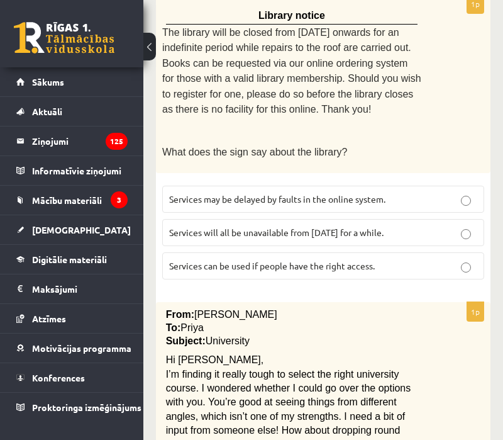
scroll to position [1283, 0]
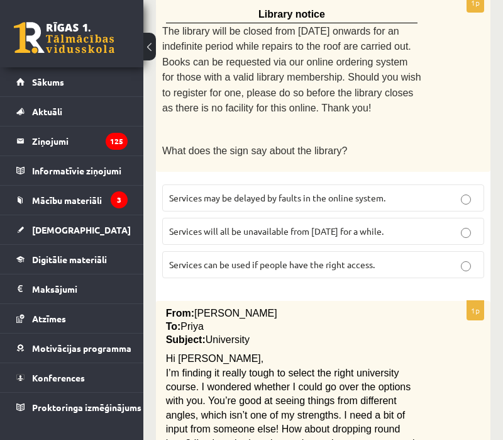
click at [286, 218] on label "Services will all be unavailable from Monday for a while." at bounding box center [323, 231] width 322 height 27
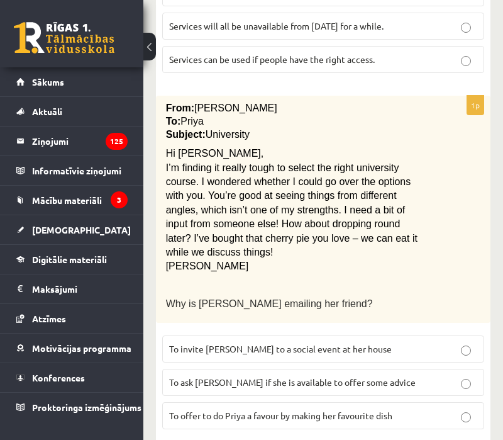
scroll to position [1488, 0]
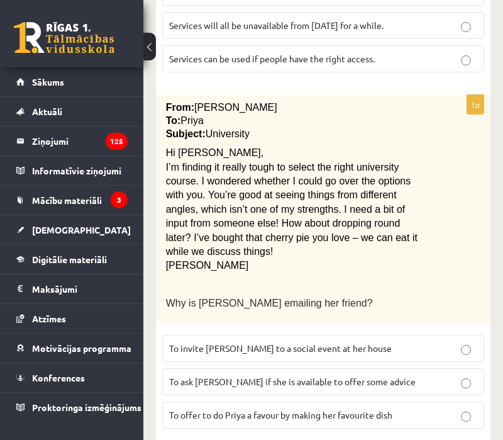
click at [356, 342] on p "To invite Priya to a social event at her house" at bounding box center [323, 348] width 308 height 13
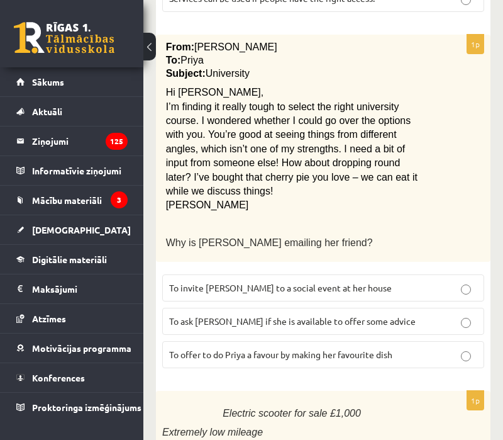
scroll to position [1553, 0]
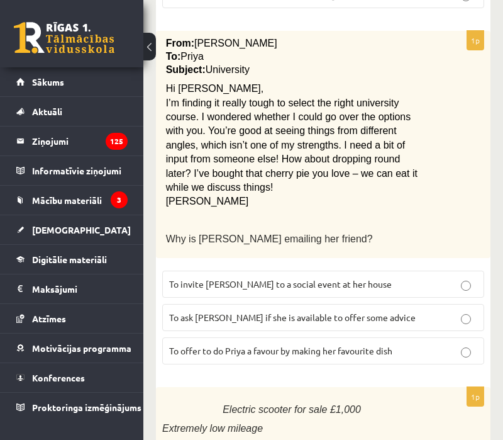
click at [356, 304] on label "To ask Priya if she is available to offer some advice" at bounding box center [323, 317] width 322 height 27
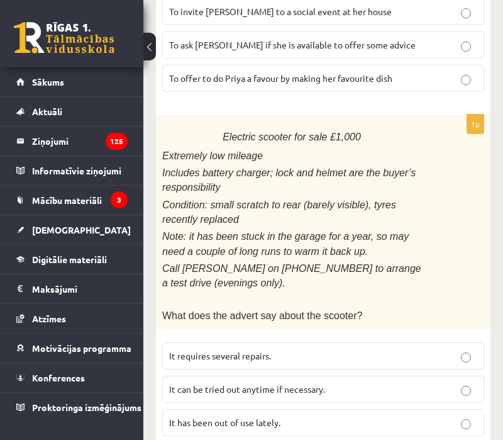
scroll to position [1823, 0]
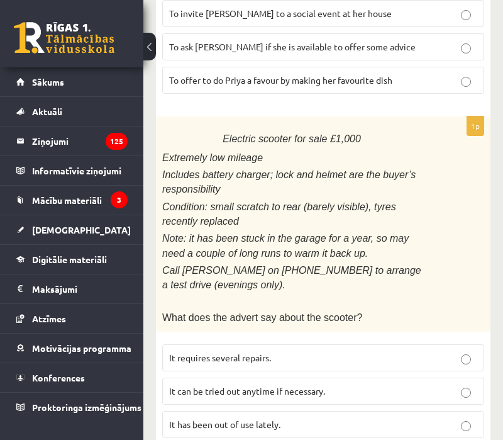
click at [261, 401] on fieldset "It requires several repairs. It can be tried out anytime if necessary. It has b…" at bounding box center [323, 390] width 322 height 104
click at [264, 419] on span "It has been out of use lately." at bounding box center [224, 424] width 111 height 11
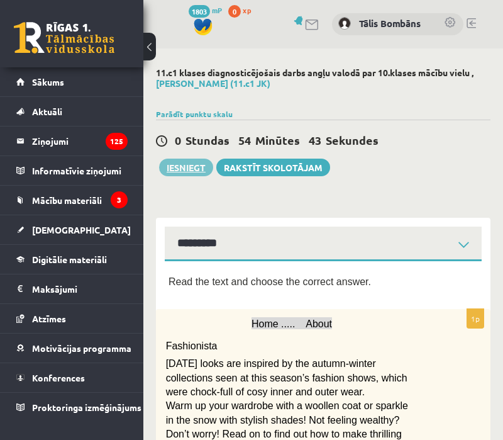
scroll to position [0, 0]
click at [198, 166] on button "Iesniegt" at bounding box center [186, 168] width 54 height 18
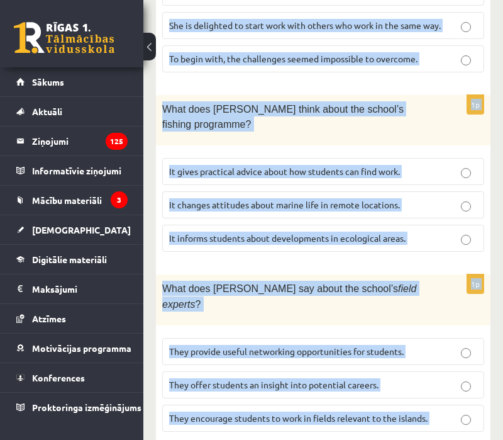
scroll to position [1638, 0]
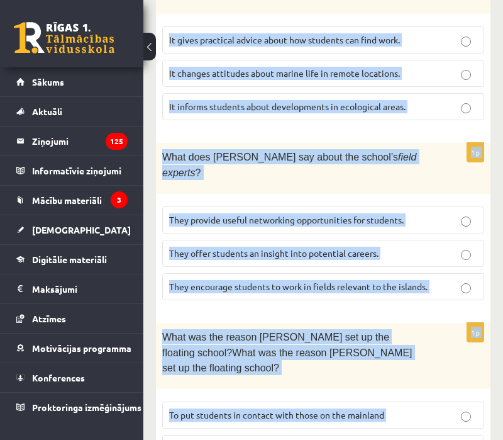
drag, startPoint x: 172, startPoint y: 87, endPoint x: 370, endPoint y: 403, distance: 373.2
copy form "A floating school By founder, Anna Domingo I coordinate a floating school which…"
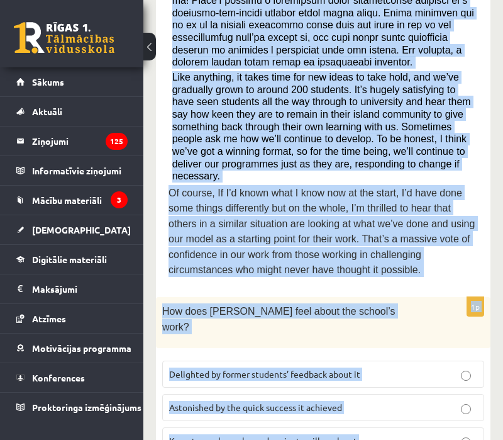
scroll to position [712, 0]
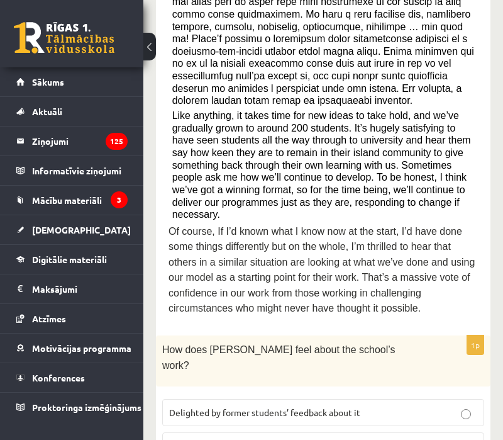
click at [250, 406] on p "Delighted by former students’ feedback about it" at bounding box center [323, 412] width 308 height 13
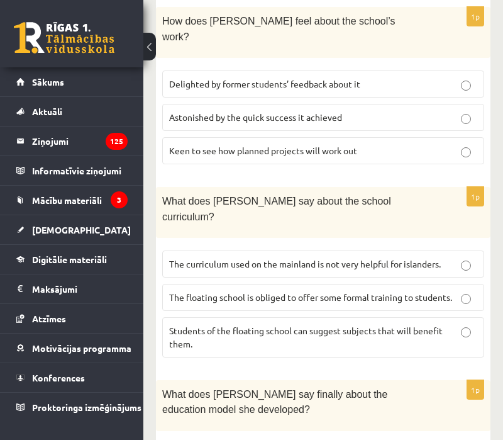
scroll to position [1066, 0]
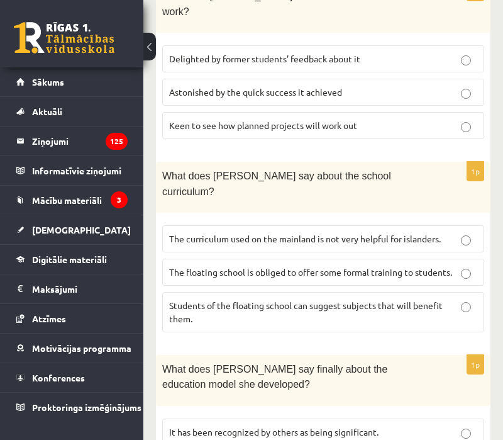
click at [303, 233] on span "The curriculum used on the mainland is not very helpful for islanders." at bounding box center [305, 238] width 272 height 11
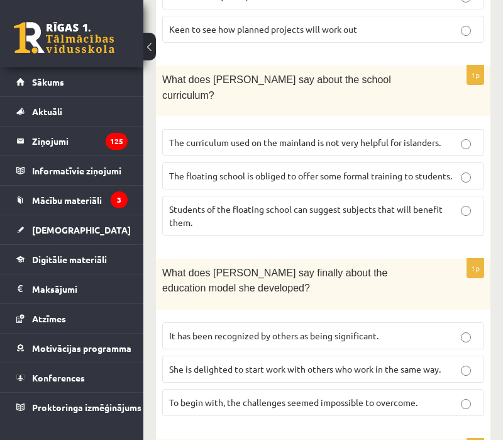
scroll to position [1176, 0]
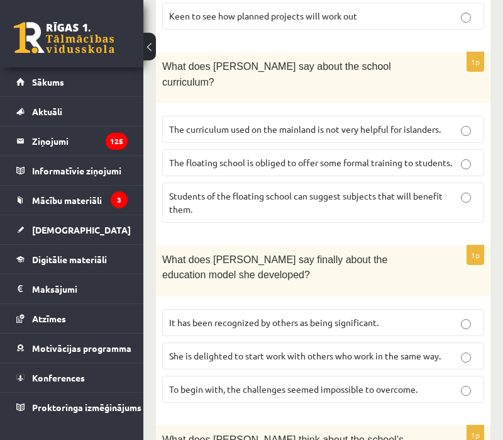
click at [394, 316] on p "It has been recognized by others as being significant." at bounding box center [323, 322] width 308 height 13
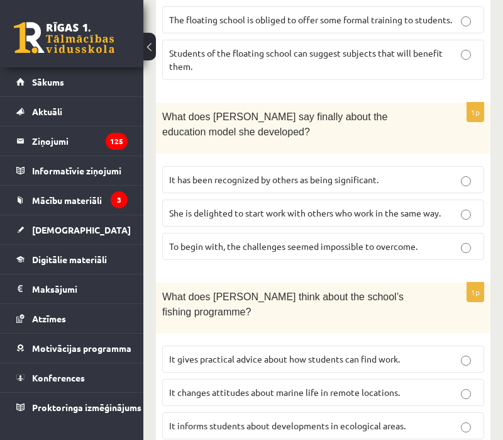
scroll to position [1326, 0]
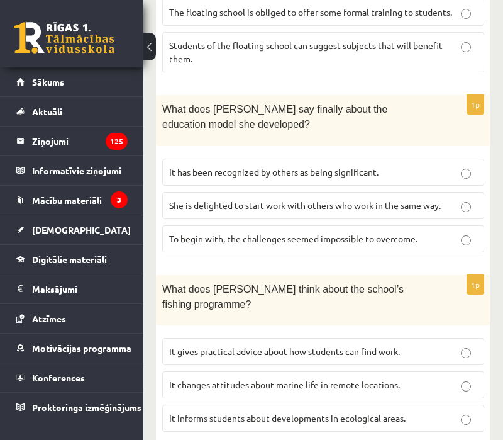
click at [364, 371] on fieldset "It gives practical advice about how students can find work. It changes attitude…" at bounding box center [323, 384] width 322 height 104
click at [368, 412] on span "It informs students about developments in ecological areas." at bounding box center [287, 417] width 237 height 11
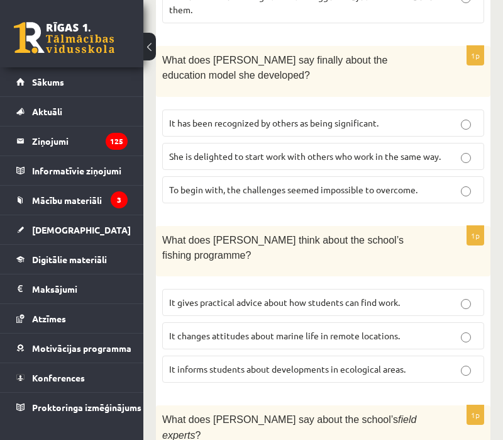
scroll to position [1603, 0]
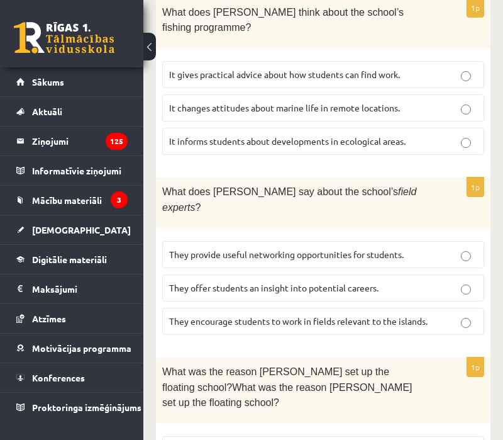
click at [385, 274] on label "They offer students an insight into potential careers." at bounding box center [323, 287] width 322 height 27
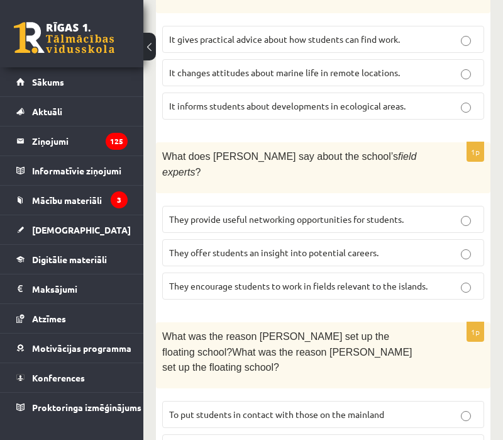
scroll to position [1638, 0]
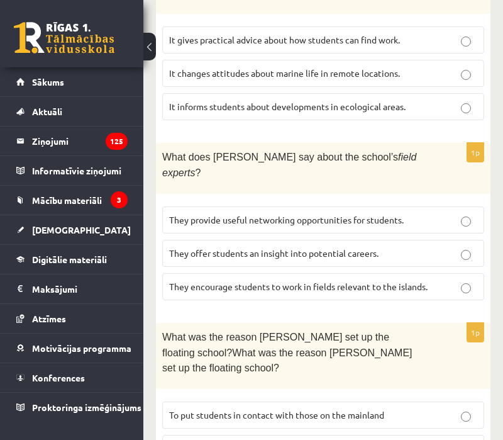
click at [348, 439] on p "To provide the necessary items to isolated students" at bounding box center [323, 448] width 308 height 13
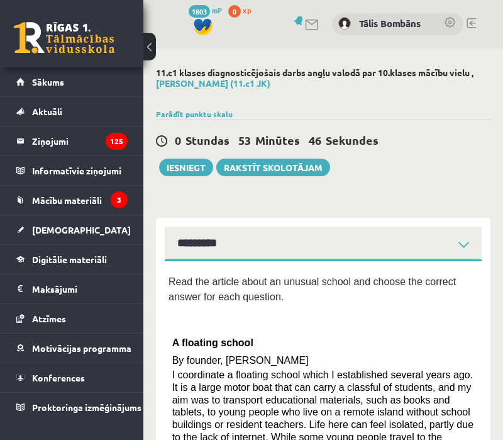
scroll to position [0, 0]
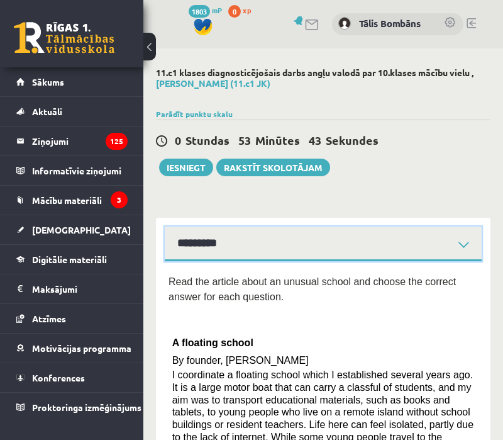
select select "**********"
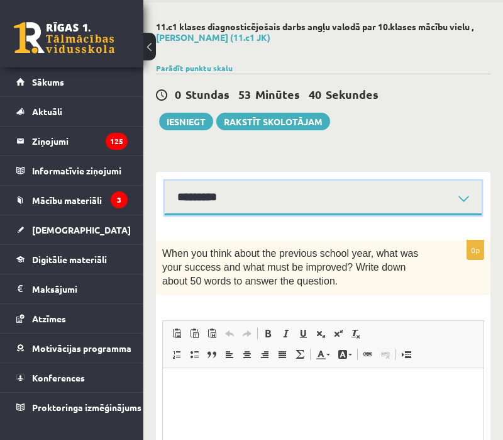
scroll to position [53, 0]
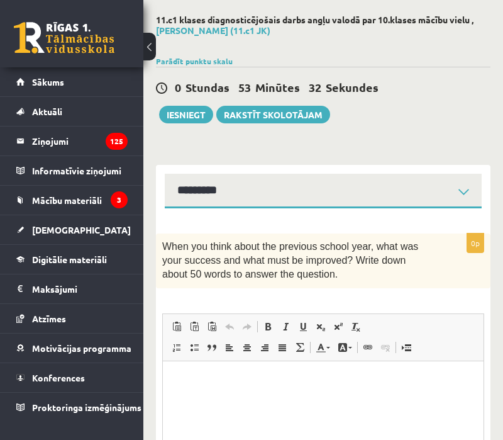
click at [201, 100] on div "0 Stundas 53 Minūtes 32 Sekundes Notikusi kļūda pie pēdējās saglabāšanas. Lūdzu…" at bounding box center [323, 95] width 335 height 57
click at [201, 104] on div "0 Stundas 53 Minūtes 31 Sekundes Notikusi kļūda pie pēdējās saglabāšanas. Lūdzu…" at bounding box center [323, 95] width 335 height 57
click at [201, 113] on button "Iesniegt" at bounding box center [186, 115] width 54 height 18
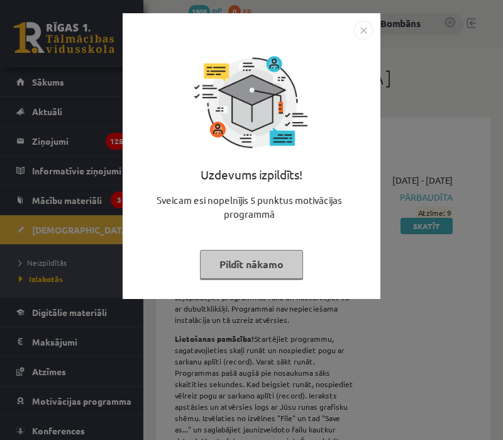
click at [361, 33] on img "Close" at bounding box center [363, 30] width 19 height 19
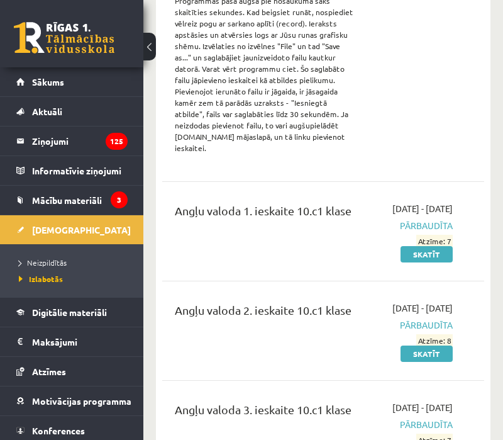
scroll to position [508, 0]
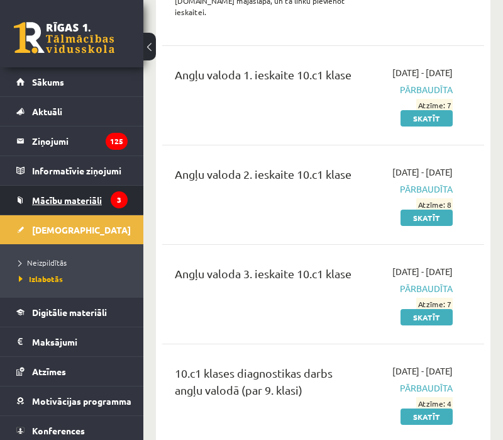
click at [87, 206] on link "Mācību materiāli" at bounding box center [71, 200] width 111 height 29
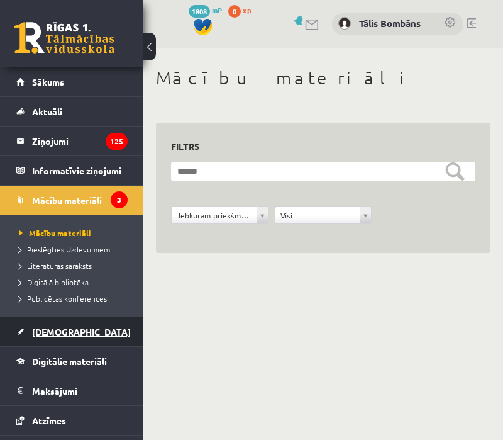
click at [65, 334] on span "[DEMOGRAPHIC_DATA]" at bounding box center [81, 331] width 99 height 11
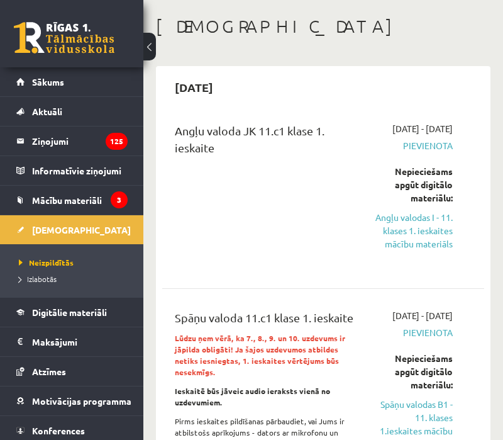
scroll to position [55, 0]
